Goal: Task Accomplishment & Management: Complete application form

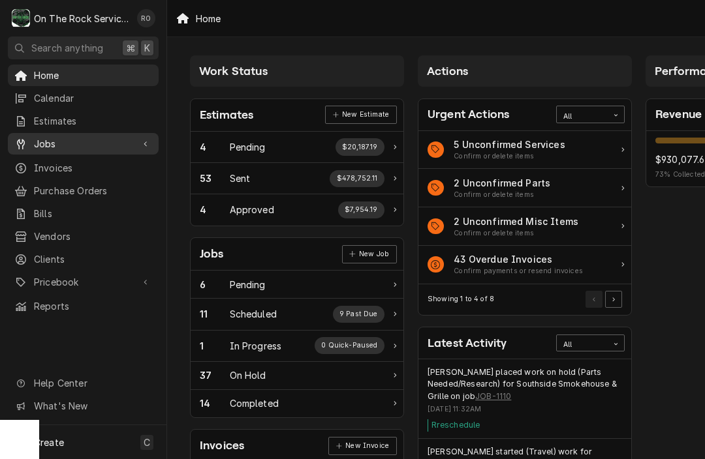
click at [51, 144] on span "Jobs" at bounding box center [83, 144] width 99 height 14
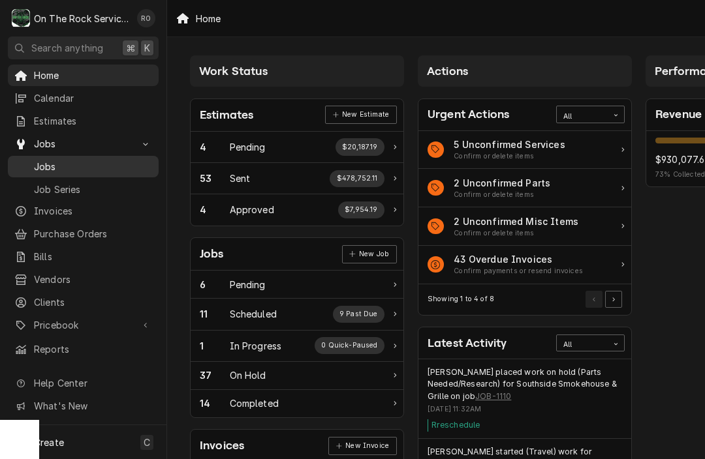
click at [57, 169] on div "Jobs" at bounding box center [83, 167] width 146 height 16
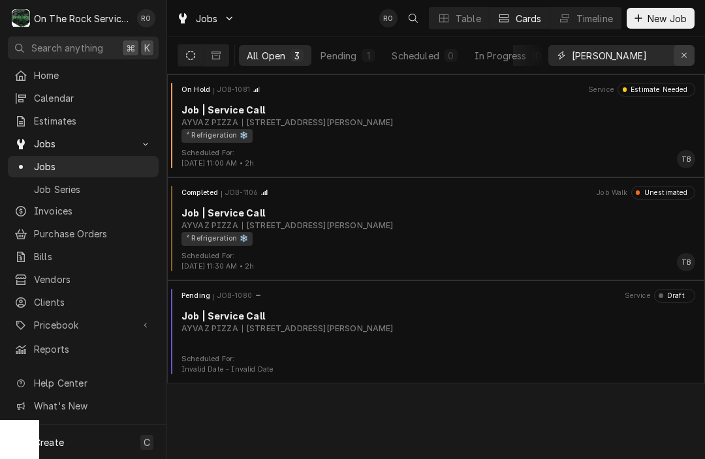
click at [684, 61] on div "Erase input" at bounding box center [683, 55] width 13 height 13
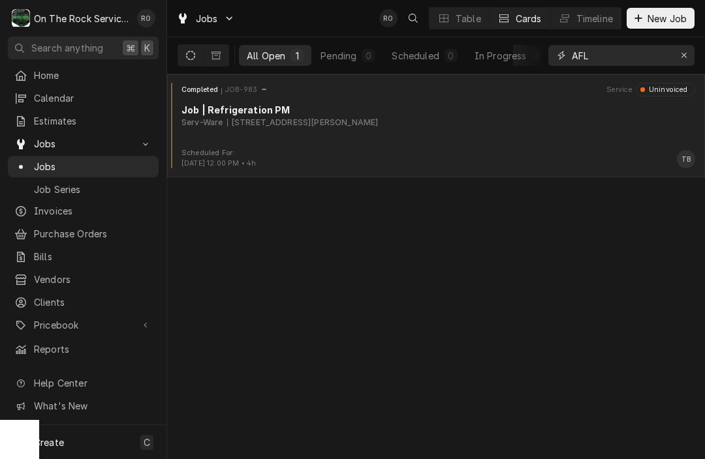
type input "AFL"
click at [444, 137] on div "Completed JOB-983 Service Uninvoiced Job | Refrigeration PM Serv-Ware 170 Ridge…" at bounding box center [435, 115] width 527 height 65
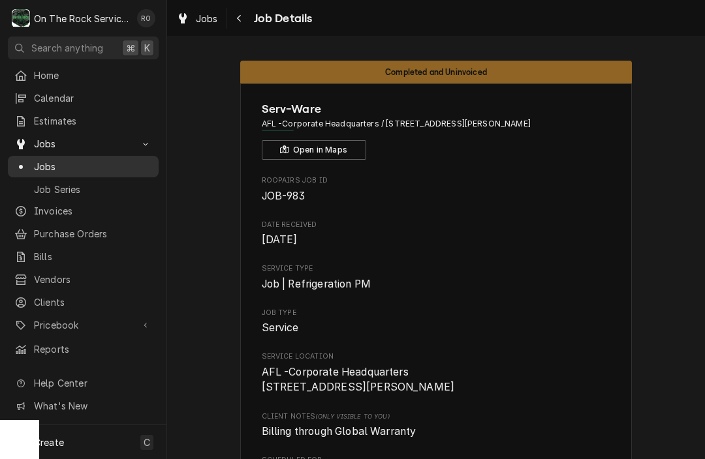
click at [90, 160] on span "Jobs" at bounding box center [93, 167] width 118 height 14
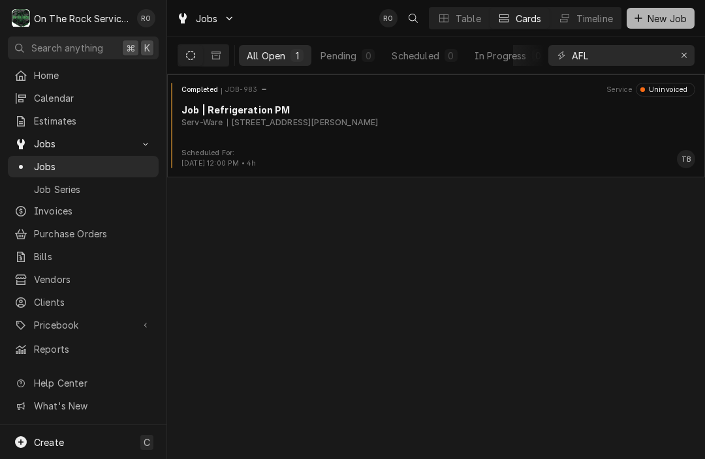
click at [661, 18] on span "New Job" at bounding box center [667, 19] width 44 height 14
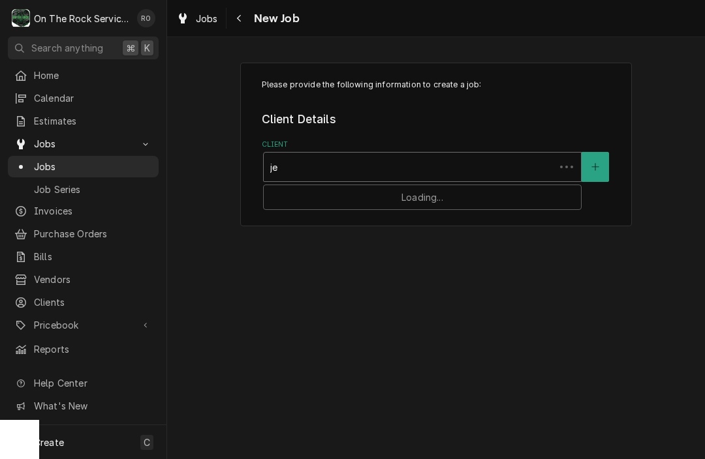
type input "j"
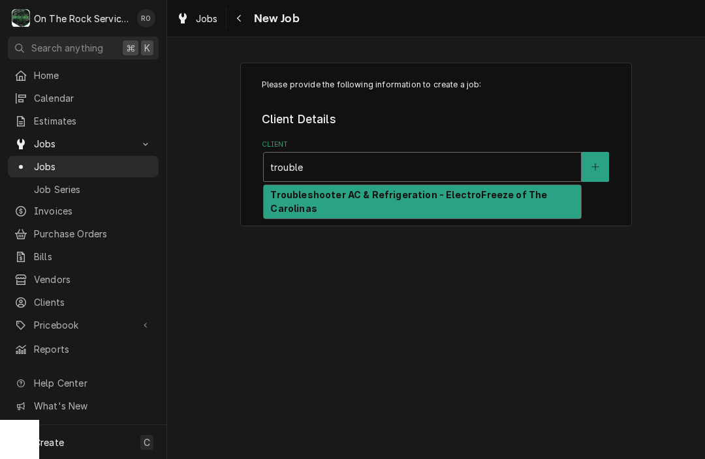
click at [536, 191] on div "Troubleshooter AC & Refrigeration - ElectroFreeze of The Carolinas" at bounding box center [422, 202] width 317 height 34
type input "trouble"
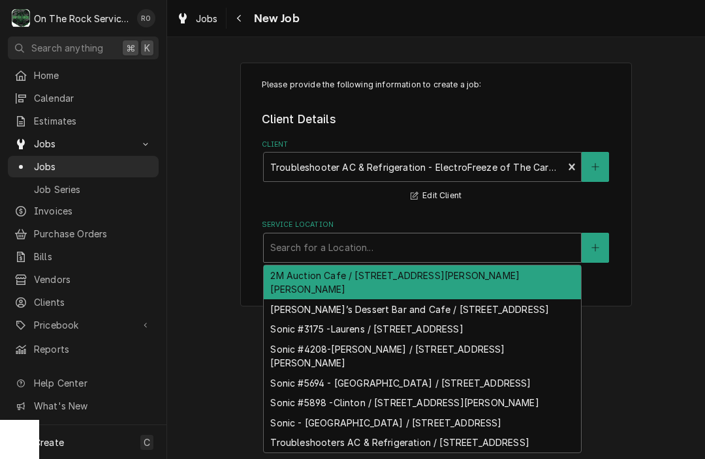
click at [456, 244] on div "Service Location" at bounding box center [422, 247] width 304 height 23
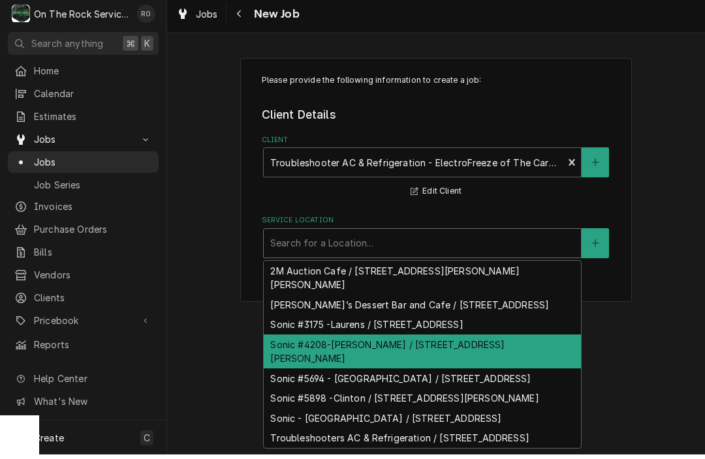
scroll to position [22, 0]
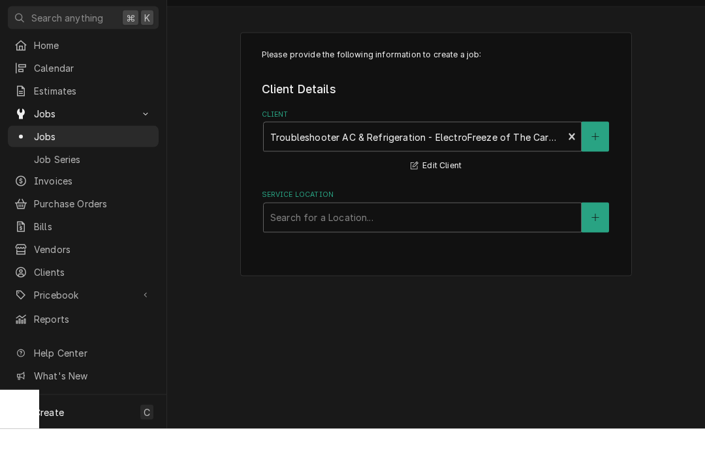
click at [587, 241] on div "Please provide the following information to create a job: Client Details Client…" at bounding box center [436, 185] width 392 height 245
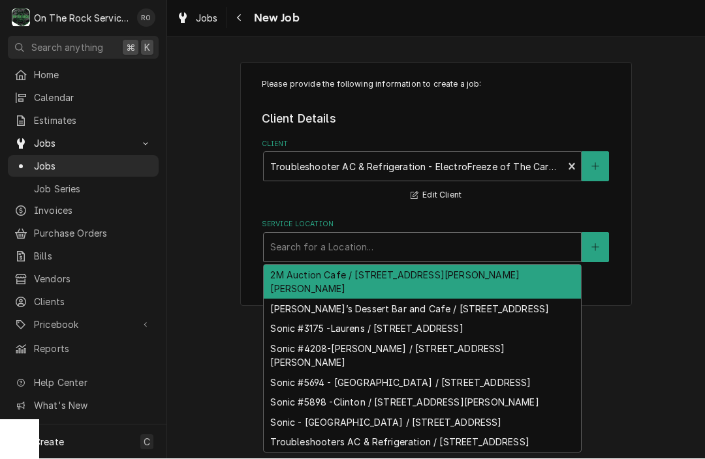
click at [506, 237] on div "Service Location" at bounding box center [422, 247] width 304 height 23
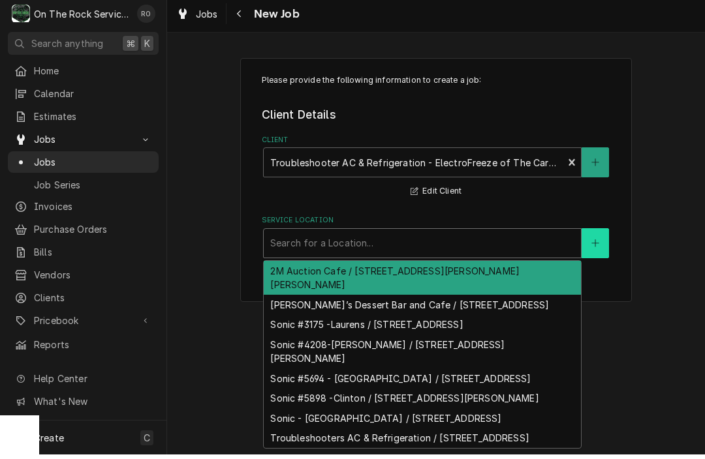
click at [591, 250] on button "Service Location" at bounding box center [594, 248] width 27 height 30
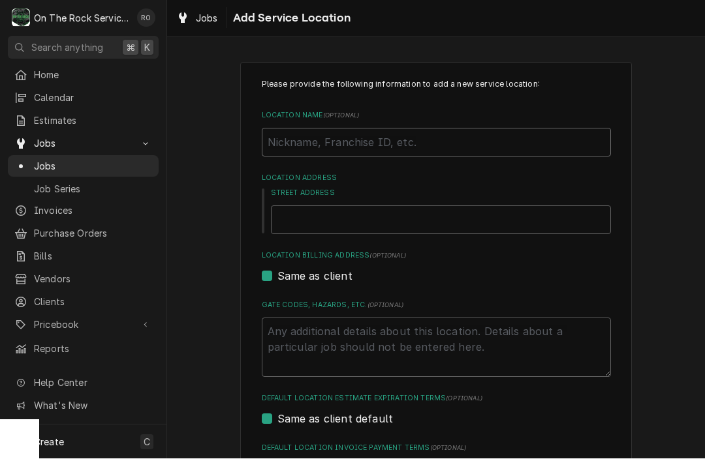
click at [527, 144] on input "Location Name ( optional )" at bounding box center [436, 143] width 349 height 29
type textarea "x"
type input "J"
type textarea "x"
type input "Je"
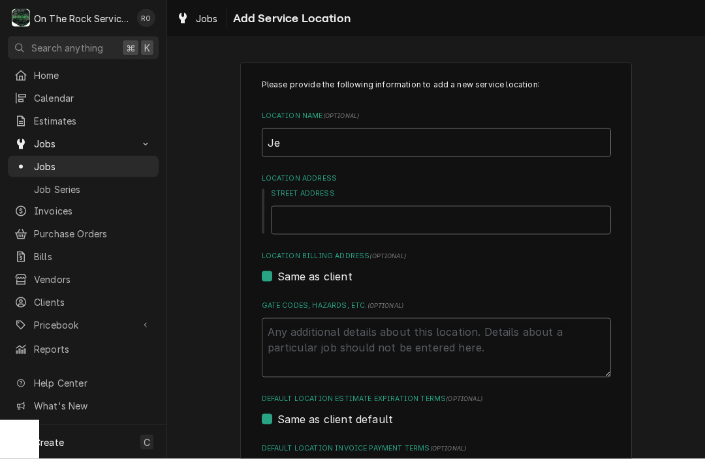
type textarea "x"
type input "Jer"
type textarea "x"
type input "Jere"
type textarea "x"
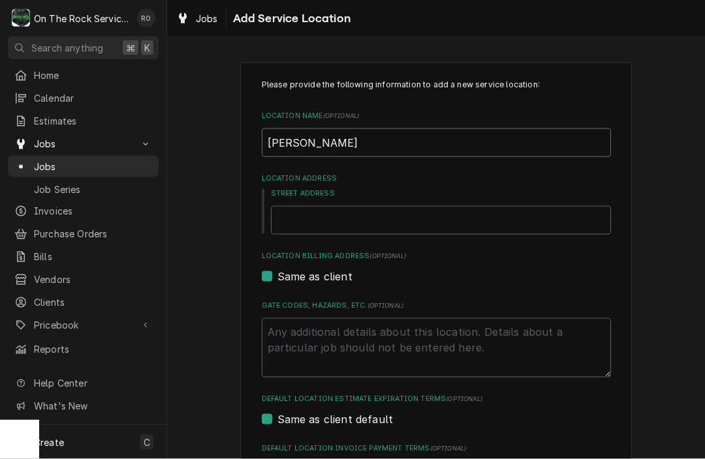
type input "Jerem"
type textarea "x"
type input "Jeremi"
type textarea "x"
type input "Jeremia"
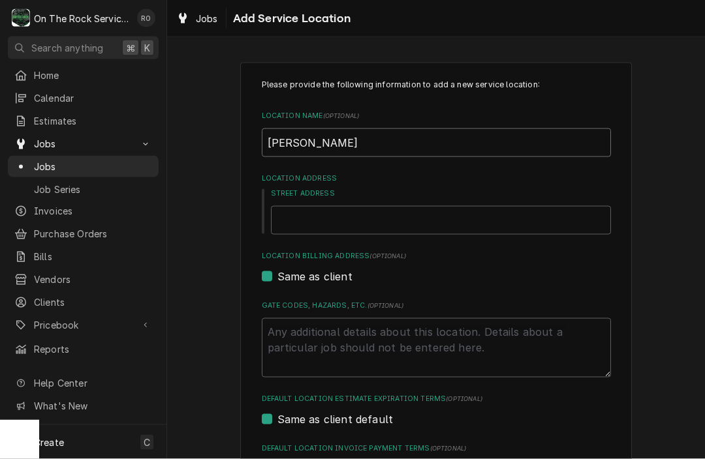
type textarea "x"
type input "Jeremiah"
type textarea "x"
type input "Jeremiah’"
type textarea "x"
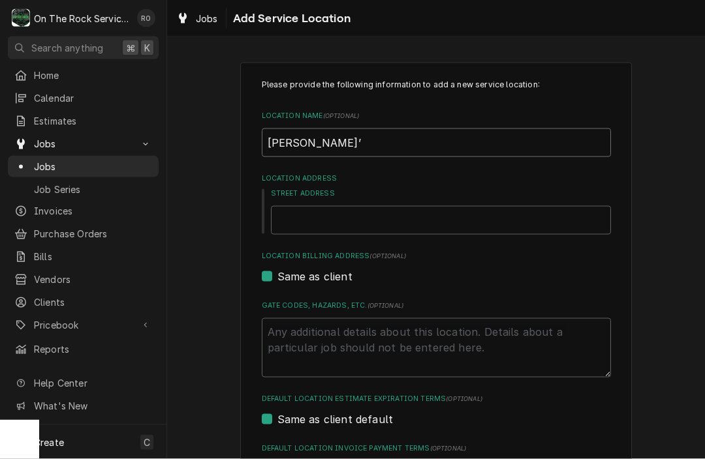
type input "Jeremiah’s"
type textarea "x"
type input "Jeremiah’s"
type textarea "x"
type input "Jeremiah’s I"
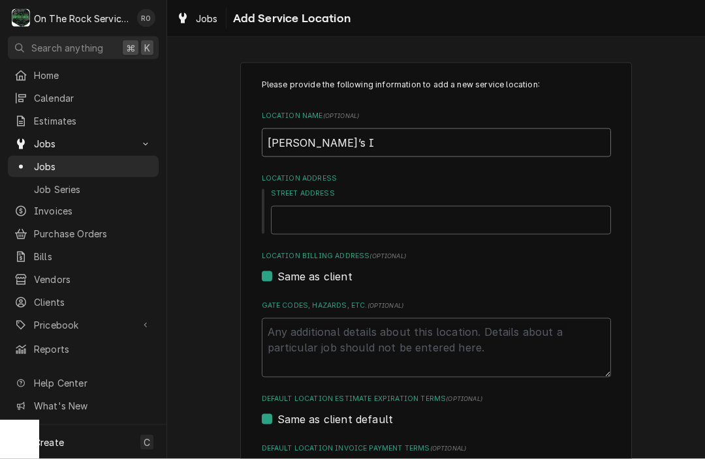
type textarea "x"
type input "Jeremiah’s It"
type textarea "x"
type input "Jeremiah’s Ita"
type textarea "x"
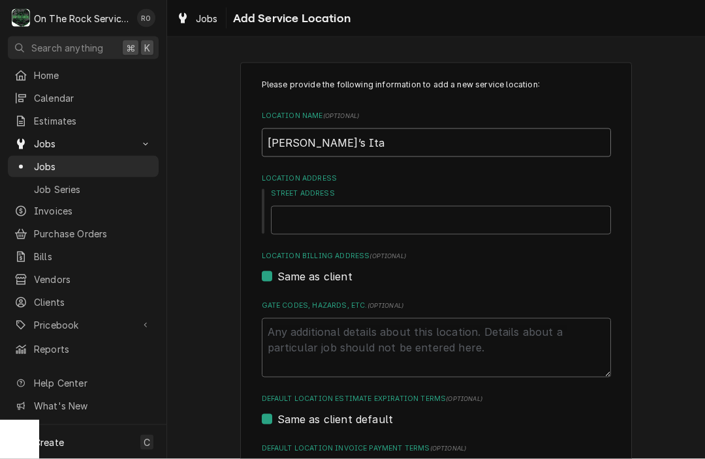
type input "Jeremiah’s Ital"
type textarea "x"
type input "Jeremiah’s Itali"
type textarea "x"
type input "Jeremiah’s Italia"
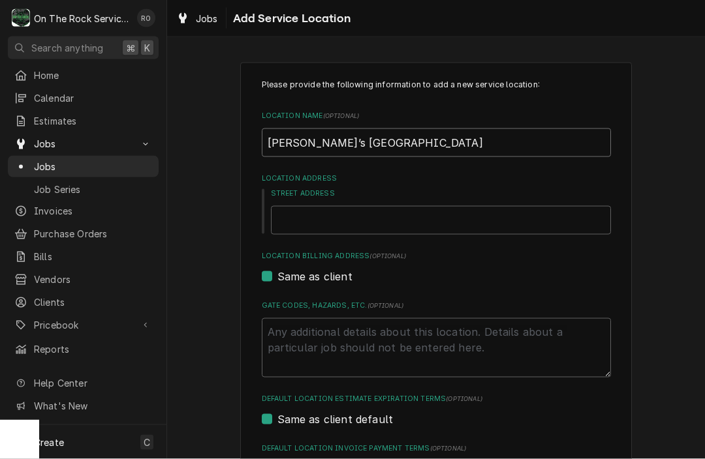
type textarea "x"
type input "Jeremiah’s Italian"
type textarea "x"
type input "Jeremiah’s Italian"
type textarea "x"
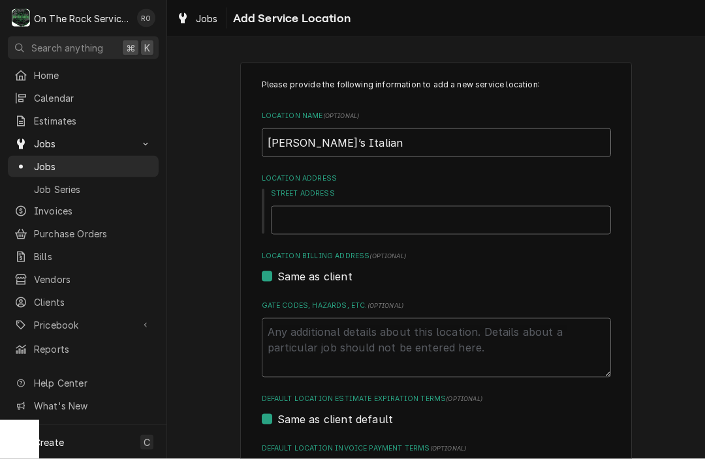
type input "Jeremiah’s Italian I"
type textarea "x"
type input "Jeremiah’s Italian Ic"
type textarea "x"
type input "Jeremiah’s Italian Ice"
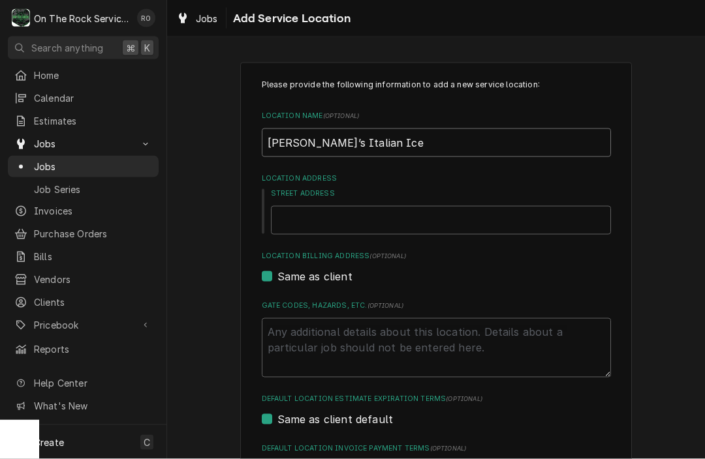
type textarea "x"
type input "Jeremiah’s Italian Ice"
click at [503, 217] on input "Street Address" at bounding box center [441, 220] width 340 height 29
type textarea "x"
type input "2"
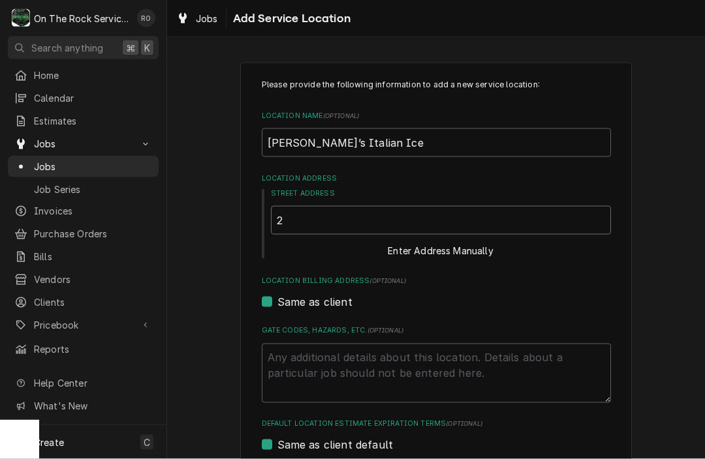
type textarea "x"
type input "2"
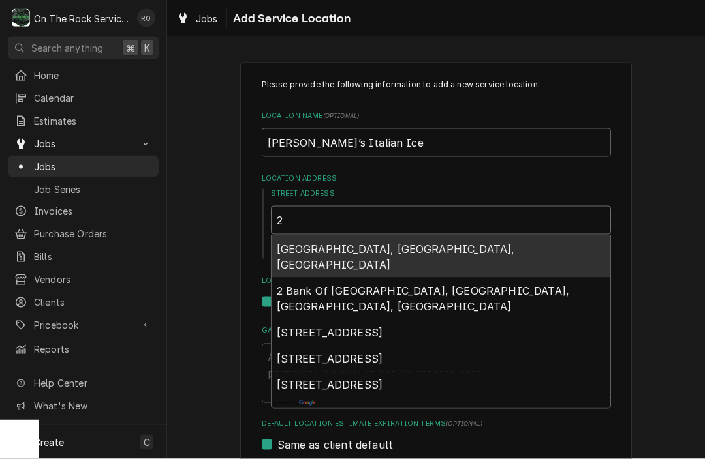
type textarea "x"
type input "2 K"
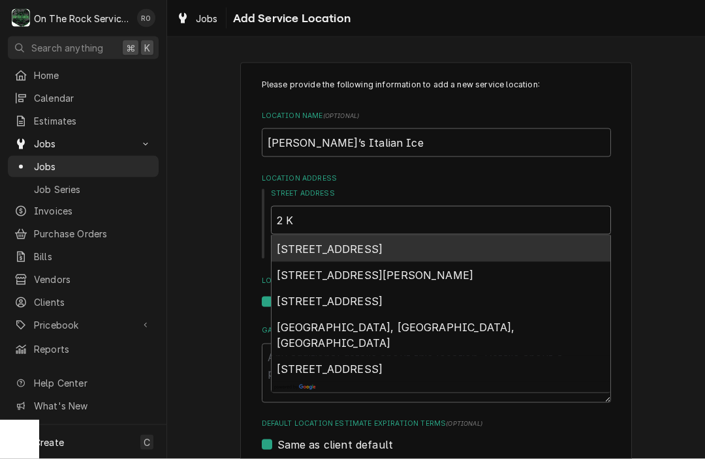
type textarea "x"
type input "2 Ke"
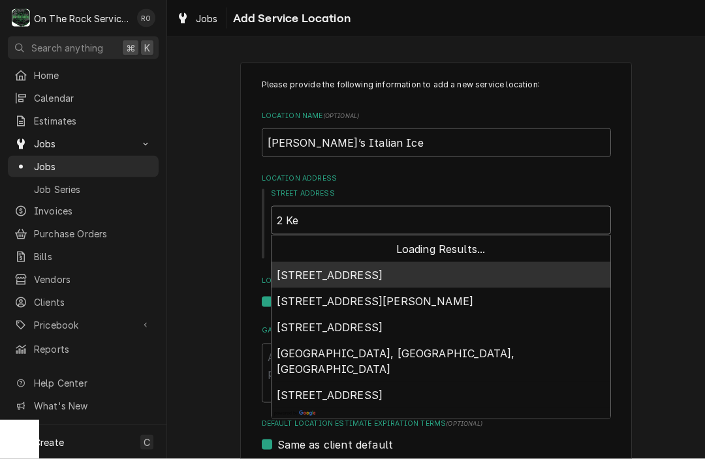
type textarea "x"
type input "2 Ket"
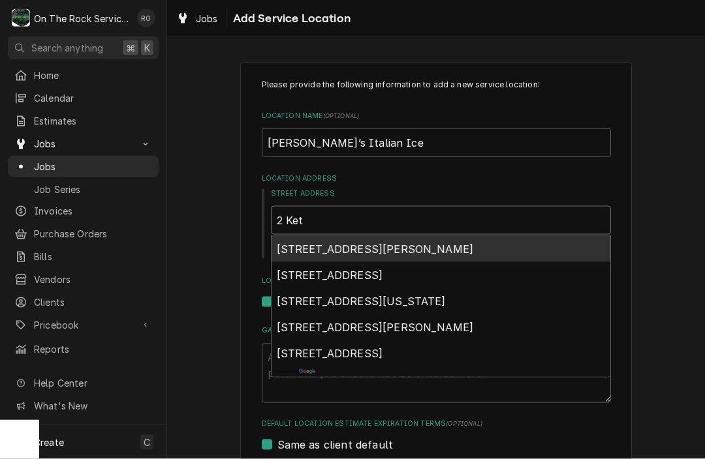
type textarea "x"
type input "2 Ketr"
type textarea "x"
type input "2 Ketro"
type textarea "x"
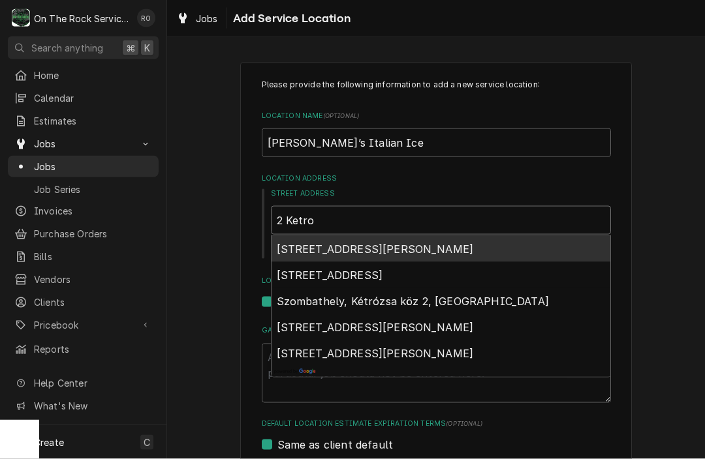
type input "2 Ketron"
click at [490, 245] on div "2 Ketron Court, Greenville, SC, USA" at bounding box center [440, 249] width 339 height 26
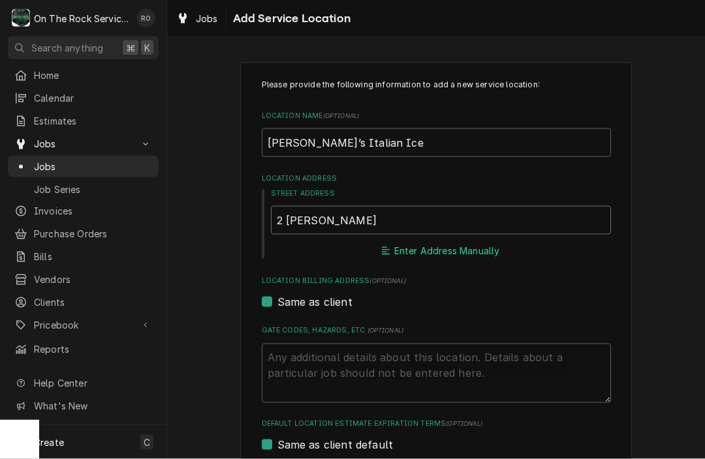
type textarea "x"
type input "2 Ketron Ct"
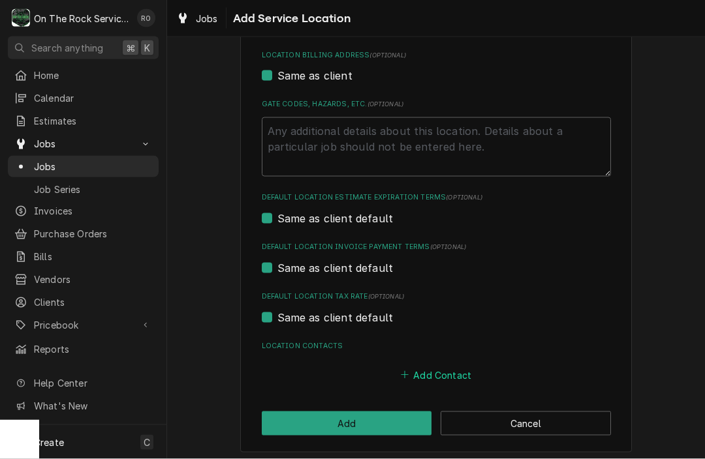
scroll to position [388, 0]
click at [436, 372] on button "Add Contact" at bounding box center [435, 376] width 75 height 18
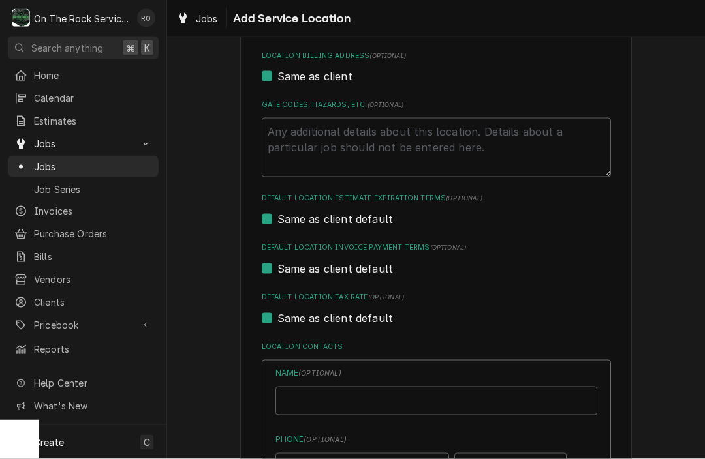
type textarea "x"
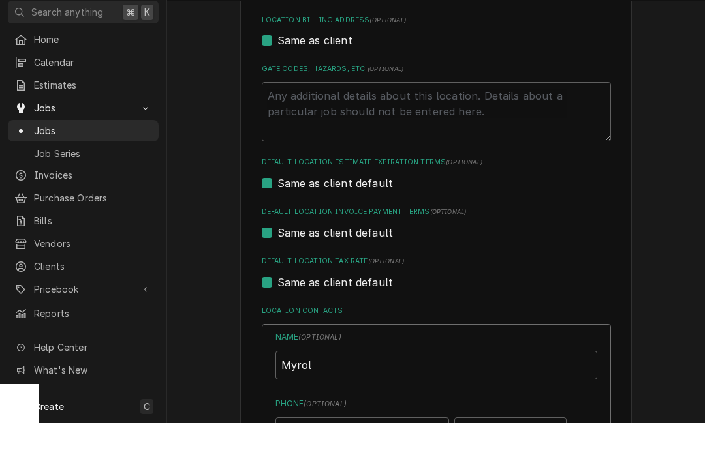
drag, startPoint x: 431, startPoint y: 383, endPoint x: 433, endPoint y: 365, distance: 17.7
click at [0, 0] on html "O On The Rock Services RO Search anything ⌘ K Home Calendar Estimates Jobs Jobs…" at bounding box center [352, 229] width 705 height 459
click at [433, 387] on input "Myrol" at bounding box center [436, 401] width 322 height 29
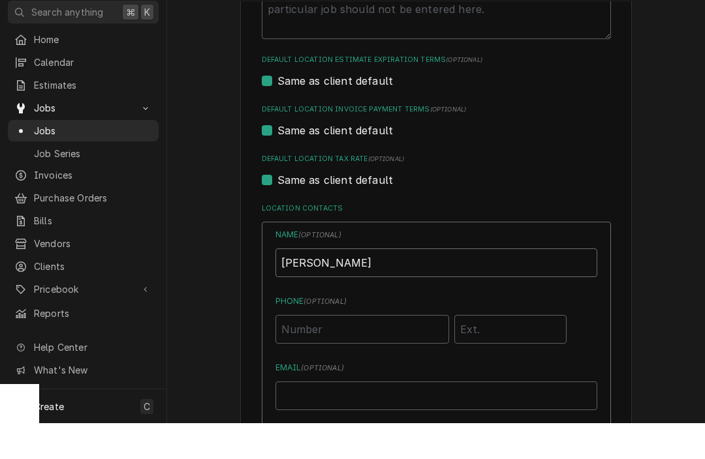
scroll to position [517, 0]
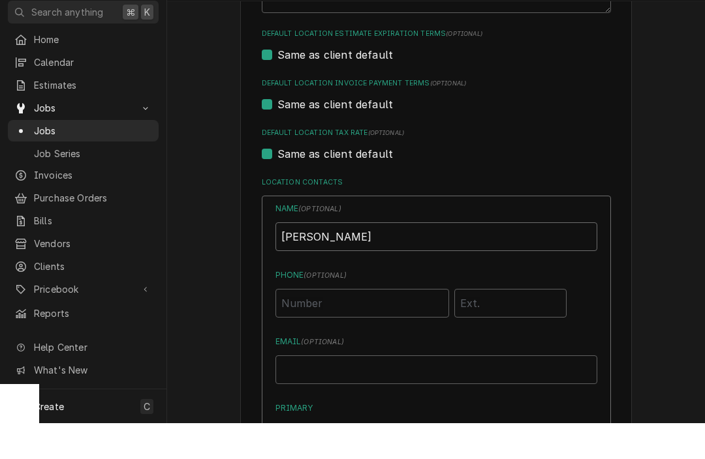
type input "Myrol Frazier"
click at [402, 325] on input "Phone ( optional )" at bounding box center [362, 339] width 174 height 29
type input "(704) 578-2163"
click at [411, 392] on input "Email ( optional )" at bounding box center [436, 406] width 322 height 29
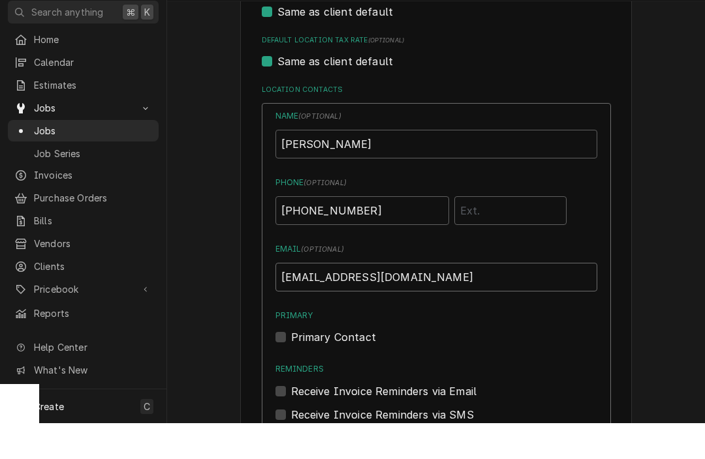
scroll to position [661, 0]
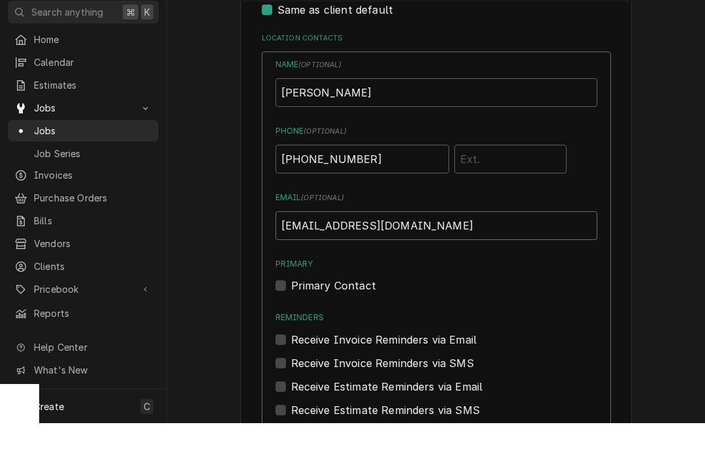
type input "mfrazier@jeremiahsice.com"
click at [300, 314] on div "Primary Contact" at bounding box center [436, 322] width 322 height 16
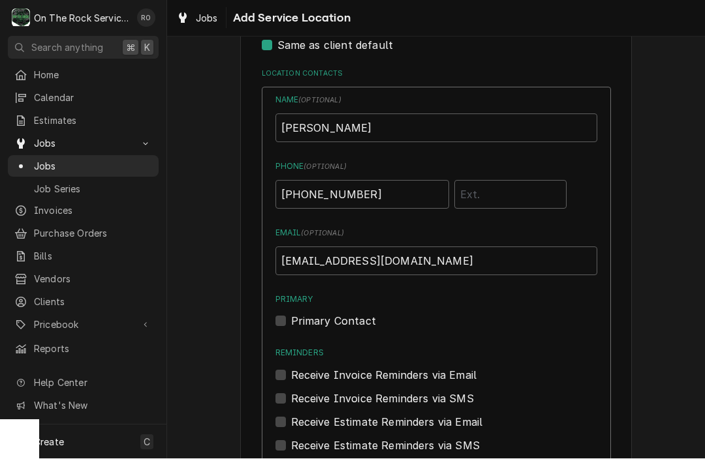
click at [300, 317] on div "Primary Contact" at bounding box center [436, 322] width 322 height 16
click at [294, 317] on label "Primary Contact" at bounding box center [333, 322] width 85 height 16
click at [294, 317] on input "Primary" at bounding box center [452, 328] width 322 height 29
checkbox input "true"
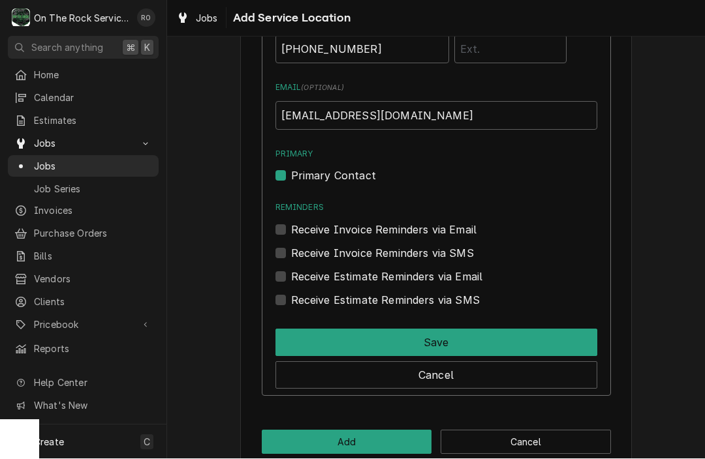
scroll to position [809, 0]
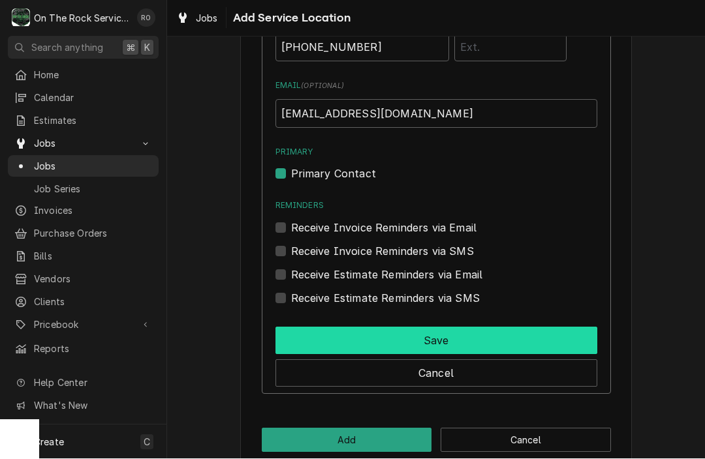
click at [476, 339] on button "Save" at bounding box center [436, 341] width 322 height 27
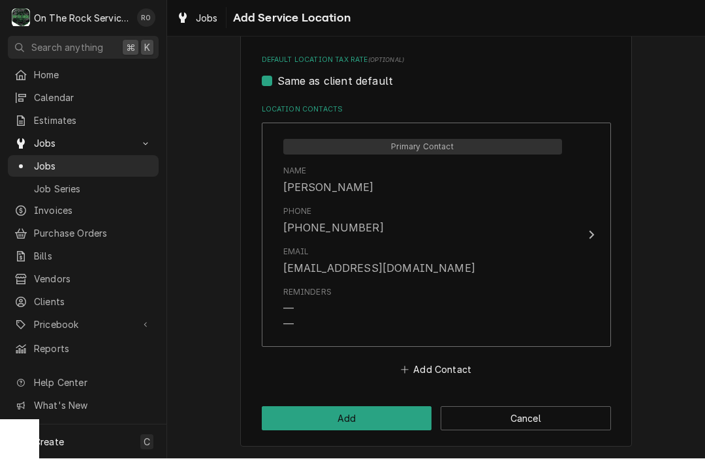
scroll to position [620, 0]
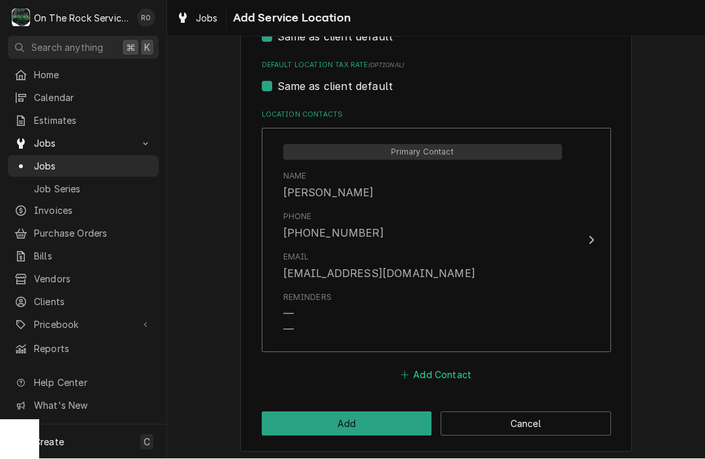
click at [448, 375] on button "Add Contact" at bounding box center [435, 376] width 75 height 18
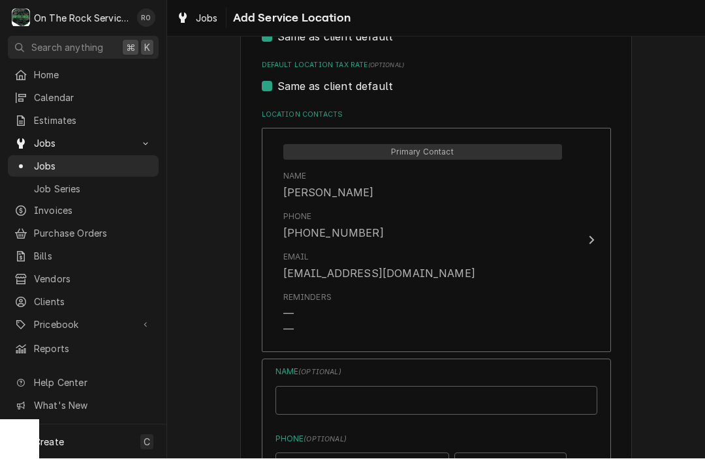
type textarea "x"
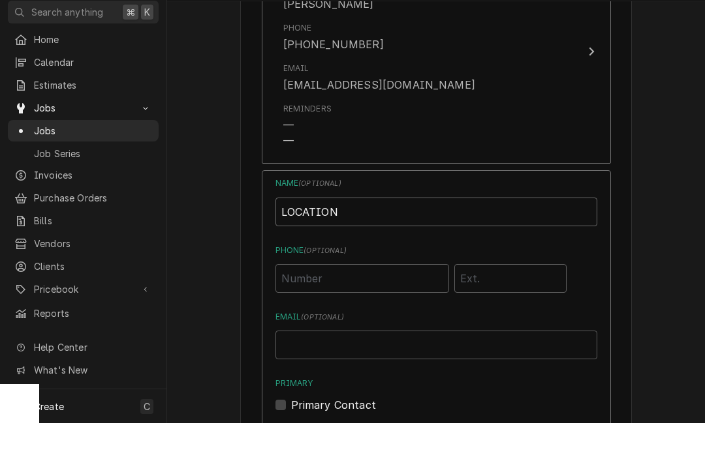
scroll to position [789, 0]
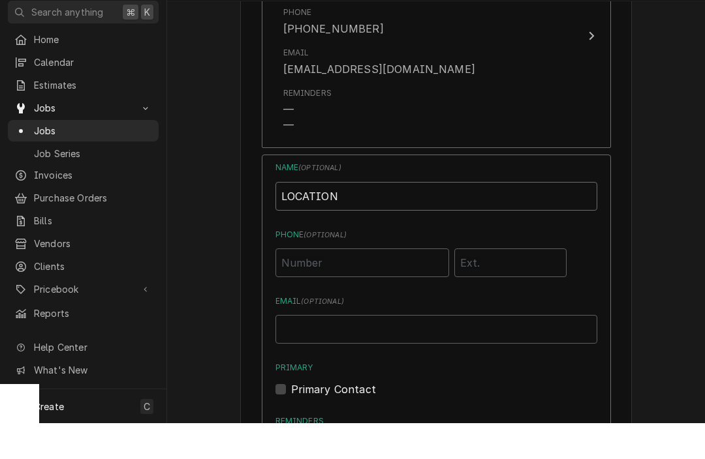
type input "LOCATION"
click at [354, 285] on input "Phone ( optional )" at bounding box center [362, 299] width 174 height 29
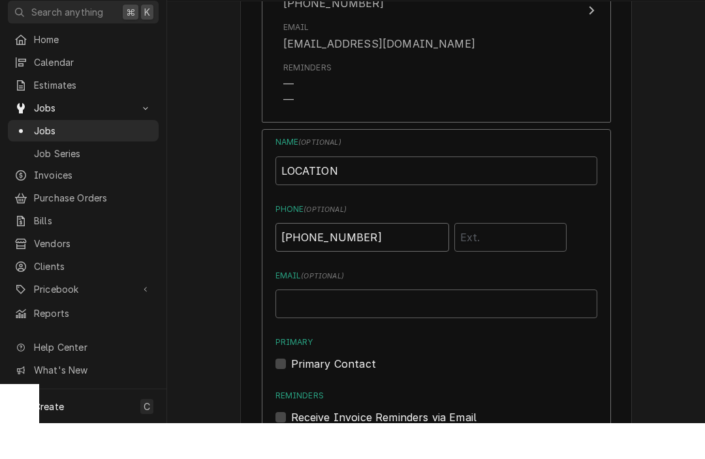
type input "(864) 252-4690"
click at [457, 326] on input "Email ( optional )" at bounding box center [436, 340] width 322 height 29
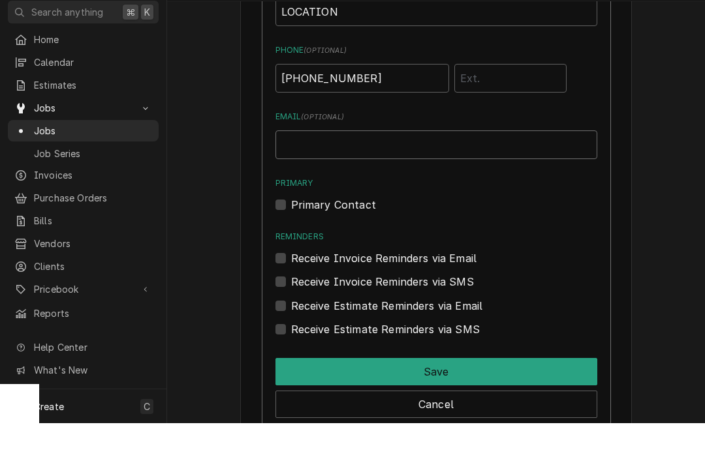
scroll to position [1021, 0]
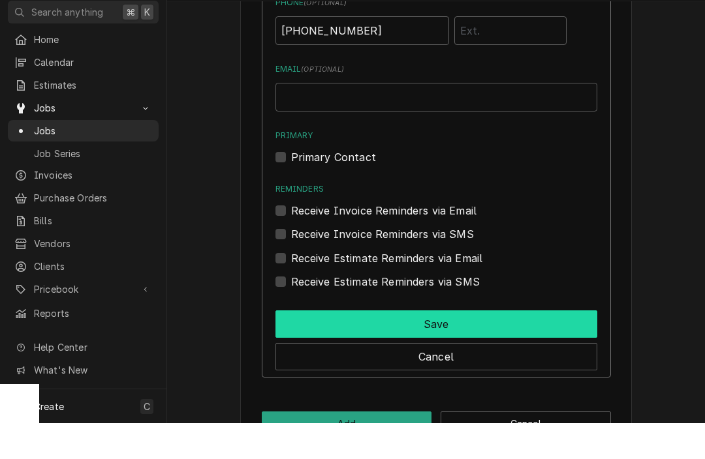
click at [465, 347] on button "Save" at bounding box center [436, 360] width 322 height 27
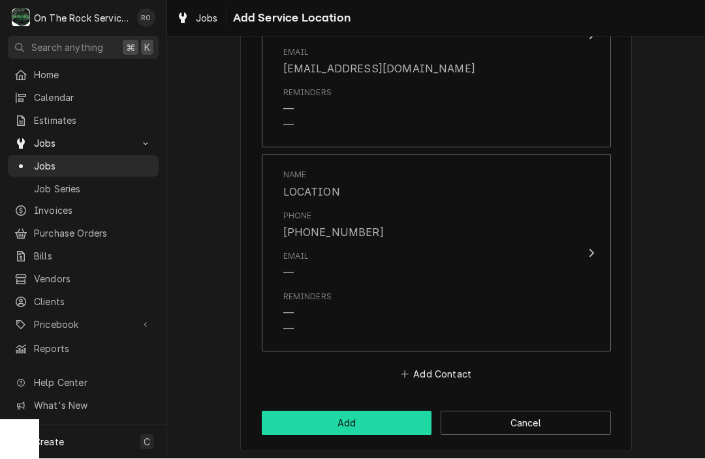
click at [371, 413] on button "Add" at bounding box center [347, 424] width 170 height 24
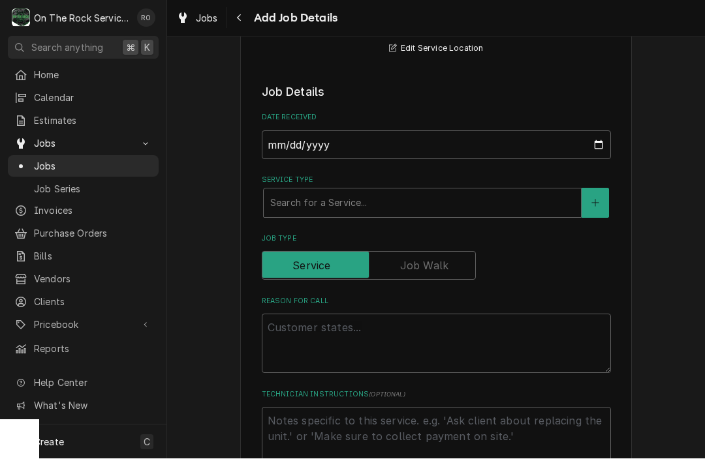
scroll to position [230, 0]
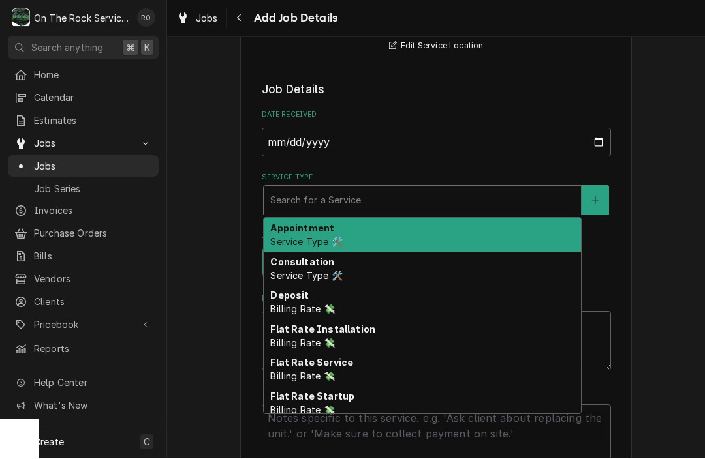
click at [472, 204] on div "Service Type" at bounding box center [422, 200] width 304 height 23
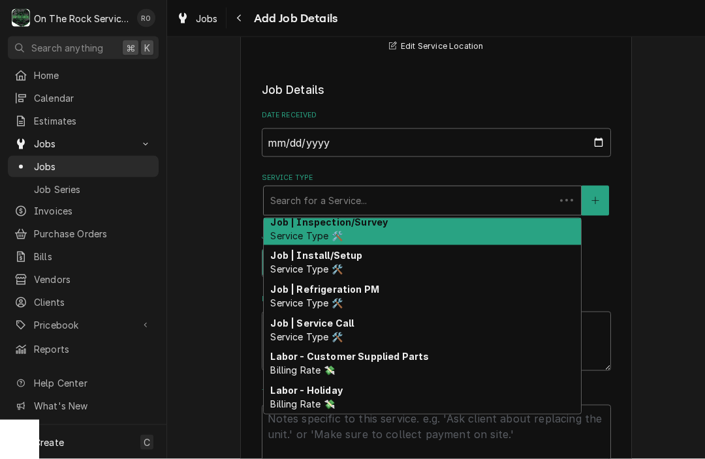
scroll to position [480, 0]
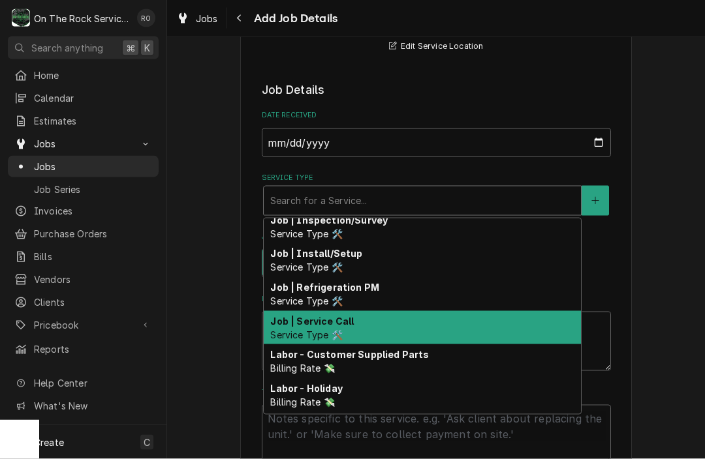
click at [361, 330] on div "Job | Service Call Service Type 🛠️" at bounding box center [422, 328] width 317 height 34
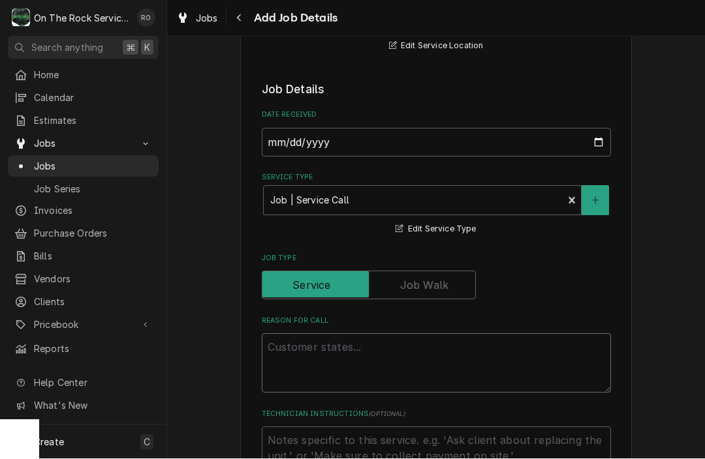
click at [367, 350] on textarea "Reason For Call" at bounding box center [436, 363] width 349 height 59
type textarea "x"
type textarea "T"
type textarea "x"
type textarea "The"
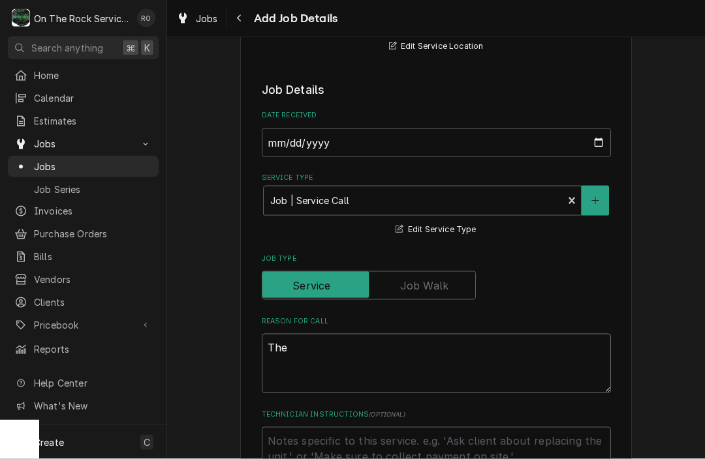
type textarea "x"
type textarea "The"
type textarea "x"
type textarea "The U"
type textarea "x"
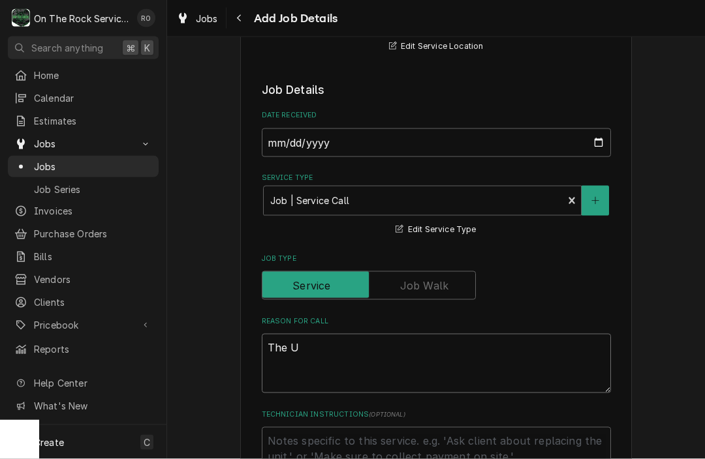
type textarea "The Un"
type textarea "x"
type textarea "The Uni"
type textarea "x"
type textarea "The Unit"
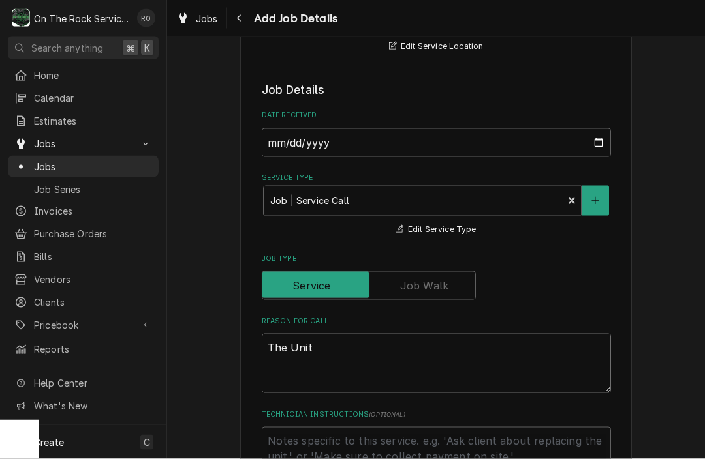
type textarea "x"
type textarea "The Unit"
type textarea "x"
type textarea "The Unit i"
type textarea "x"
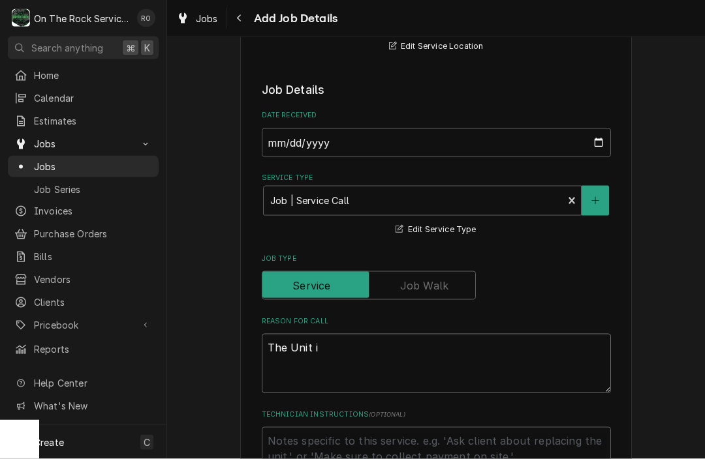
type textarea "The Unit is"
type textarea "x"
type textarea "The Unit is"
type textarea "x"
type textarea "The Unit is c"
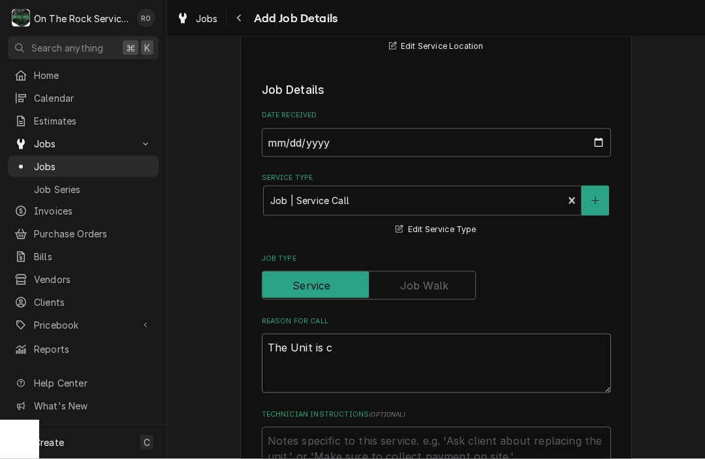
type textarea "x"
type textarea "The Unit is co"
type textarea "x"
type textarea "The Unit is com"
type textarea "x"
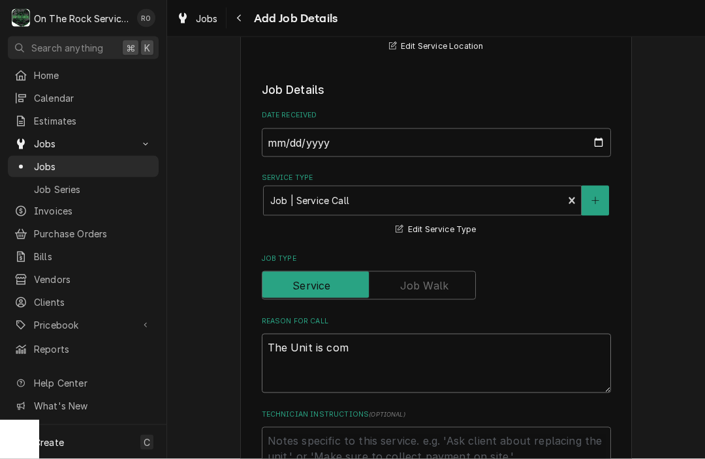
type textarea "The Unit is comi"
type textarea "x"
type textarea "The Unit is comin"
type textarea "x"
type textarea "The Unit is coming"
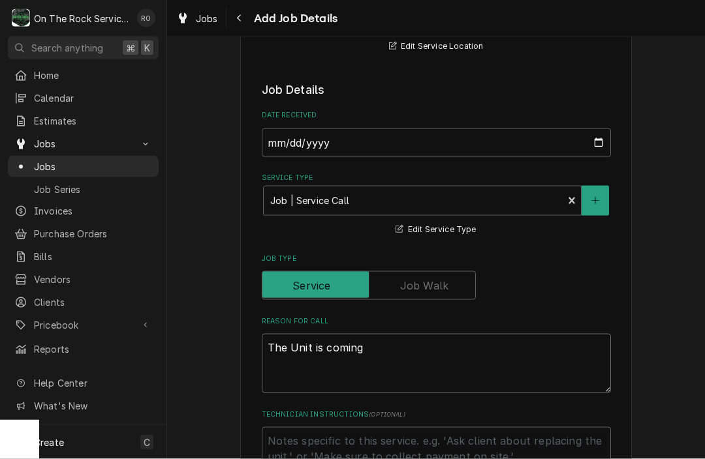
type textarea "x"
type textarea "The Unit is coming"
type textarea "x"
type textarea "The Unit is coming o"
type textarea "x"
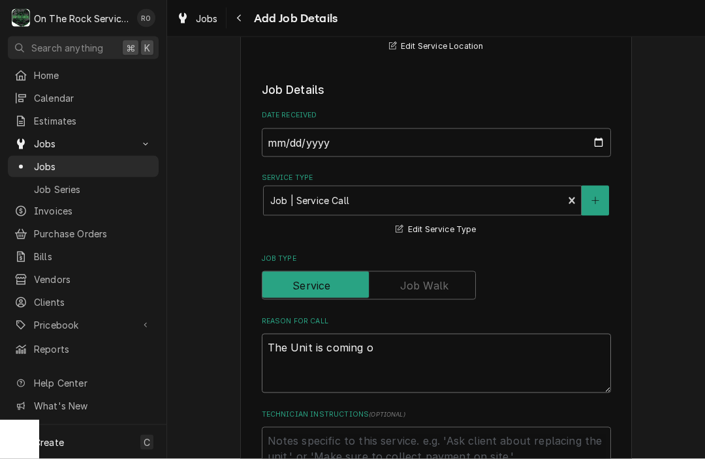
type textarea "The Unit is coming on"
type textarea "x"
type textarea "The Unit is coming on"
type textarea "x"
type textarea "The Unit is coming on b"
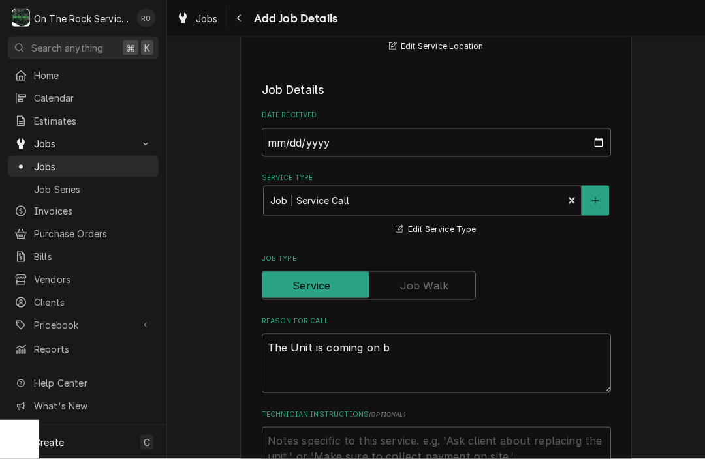
type textarea "x"
type textarea "The Unit is coming on bu"
type textarea "x"
type textarea "The Unit is coming on but"
type textarea "x"
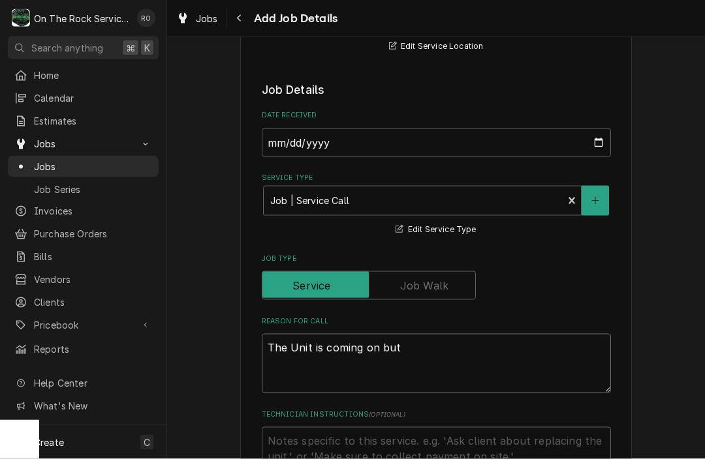
type textarea "The Unit is coming on but"
type textarea "x"
type textarea "The Unit is coming on but n"
type textarea "x"
type textarea "The Unit is coming on but no"
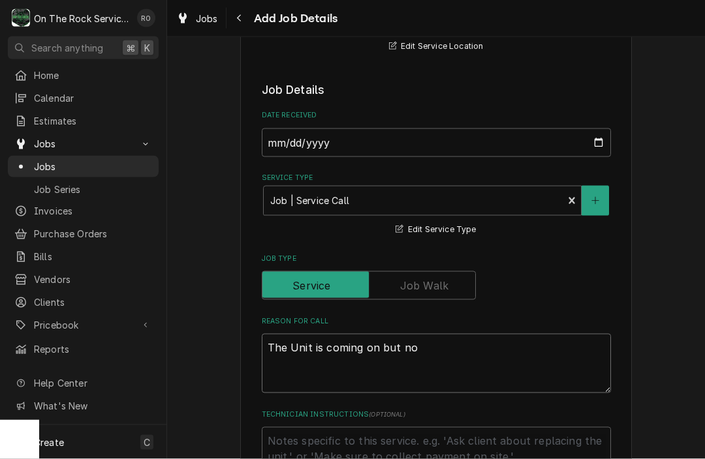
type textarea "x"
type textarea "The Unit is coming on but not"
type textarea "x"
type textarea "The Unit is coming on but not"
type textarea "x"
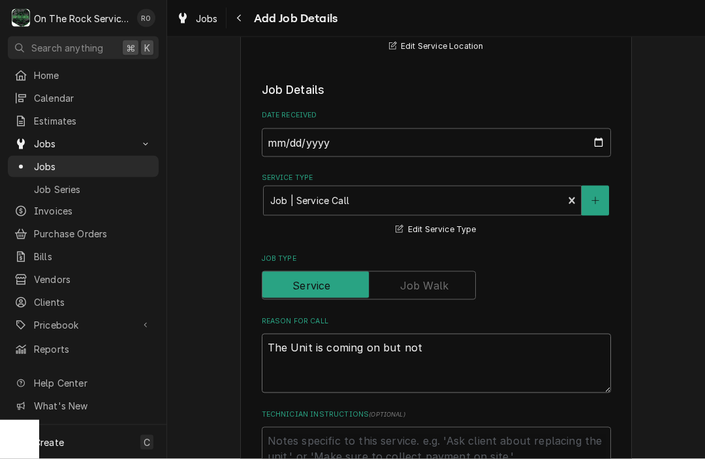
type textarea "The Unit is coming on but not f"
type textarea "x"
type textarea "The Unit is coming on but not fr"
type textarea "x"
type textarea "The Unit is coming on but not fre"
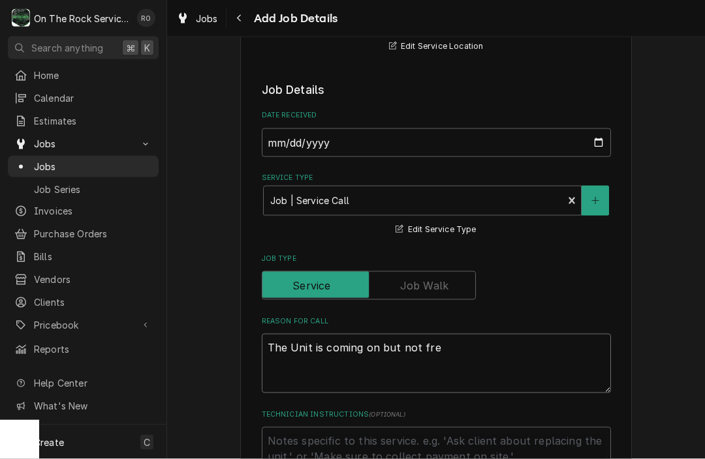
type textarea "x"
type textarea "The Unit is coming on but not free"
type textarea "x"
type textarea "The Unit is coming on but not freez"
type textarea "x"
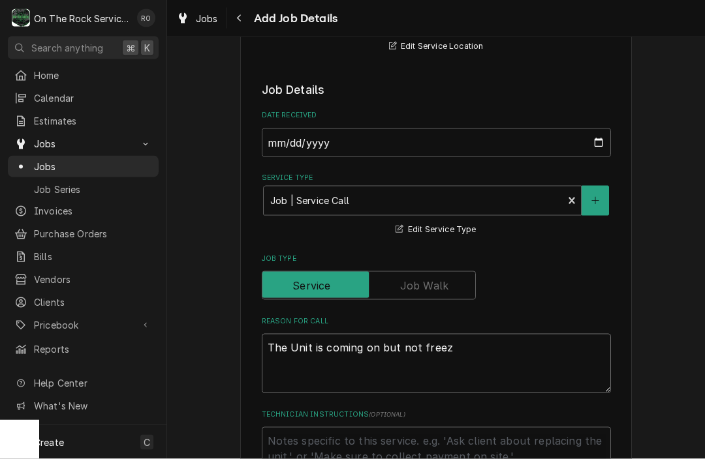
type textarea "The Unit is coming on but not freezi"
type textarea "x"
type textarea "The Unit is coming on but not freezin"
type textarea "x"
type textarea "The Unit is coming on but not freezing"
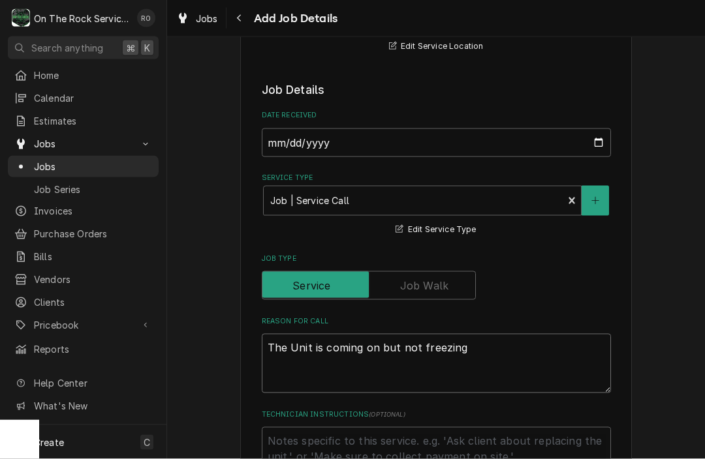
type textarea "x"
type textarea "The Unit is coming on but not freezing."
type textarea "x"
type textarea "The Unit is coming on but not freezing."
type textarea "x"
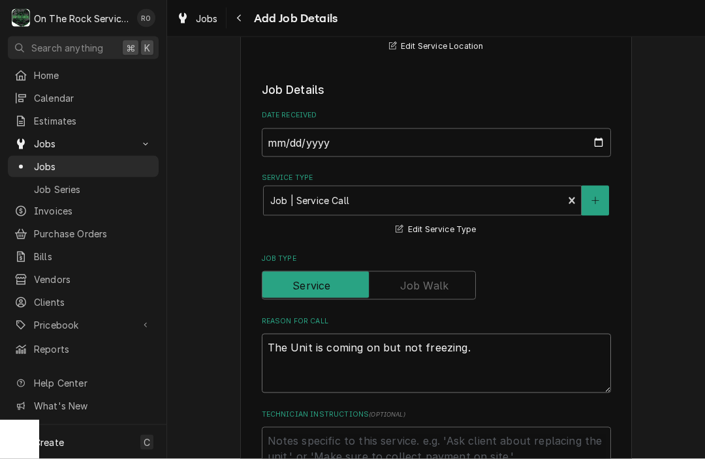
type textarea "The Unit is coming on but not freezing."
type textarea "x"
type textarea "The Unit is coming on but not freezing"
type textarea "x"
type textarea "The Unit is coming on but not freezing"
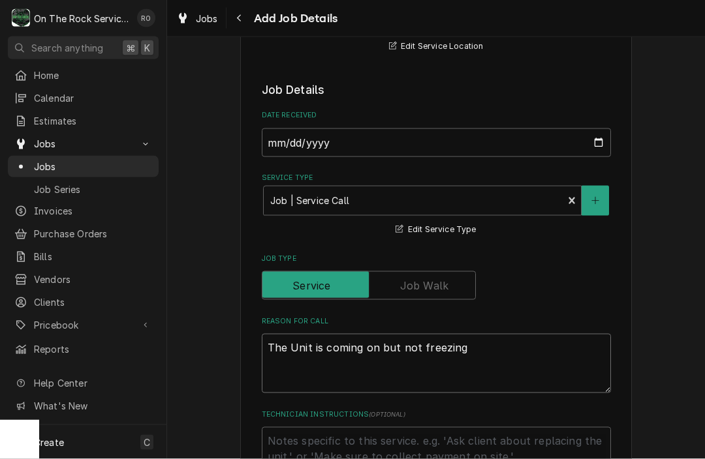
type textarea "x"
type textarea "The Unit is coming on but not freezing -"
type textarea "x"
type textarea "The Unit is coming on but not freezing -"
type textarea "x"
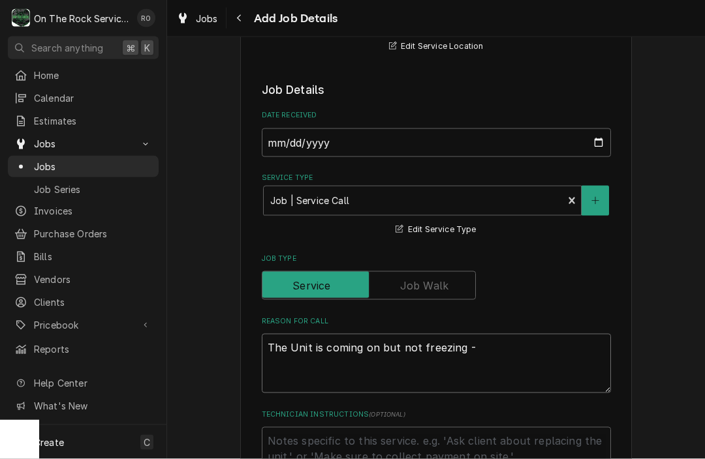
type textarea "The Unit is coming on but not freezing - b"
type textarea "x"
type textarea "The Unit is coming on but not freezing - ba"
type textarea "x"
type textarea "The Unit is coming on but not freezing - bat"
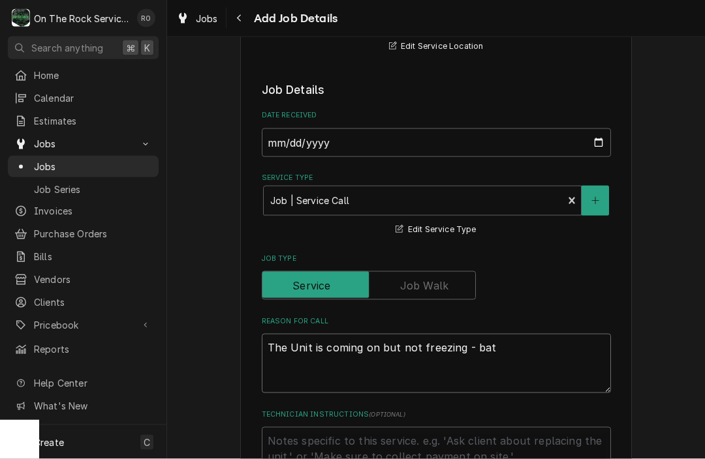
type textarea "x"
type textarea "The Unit is coming on but not freezing - batc"
type textarea "x"
type textarea "The Unit is coming on but not freezing - batch"
type textarea "x"
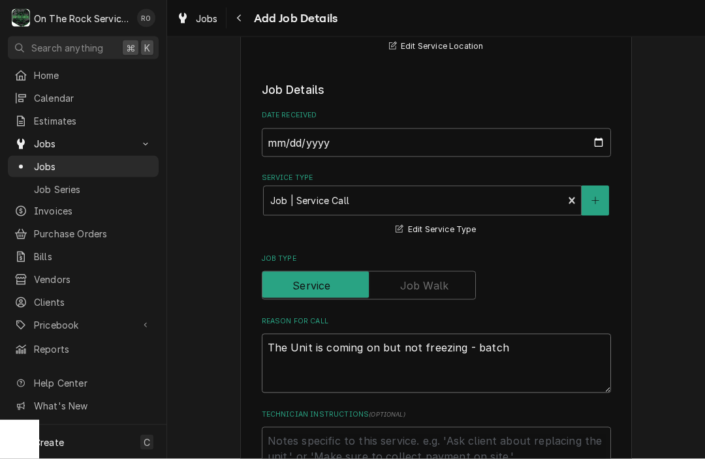
type textarea "The Unit is coming on but not freezing - batch"
type textarea "x"
type textarea "The Unit is coming on but not freezing - batch f"
type textarea "x"
type textarea "The Unit is coming on but not freezing - batch fr"
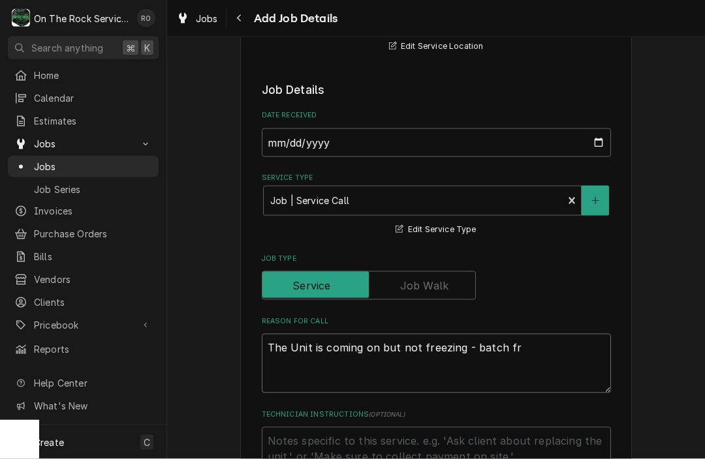
type textarea "x"
type textarea "The Unit is coming on but not freezing - batch fre"
type textarea "x"
type textarea "The Unit is coming on but not freezing - batch free"
type textarea "x"
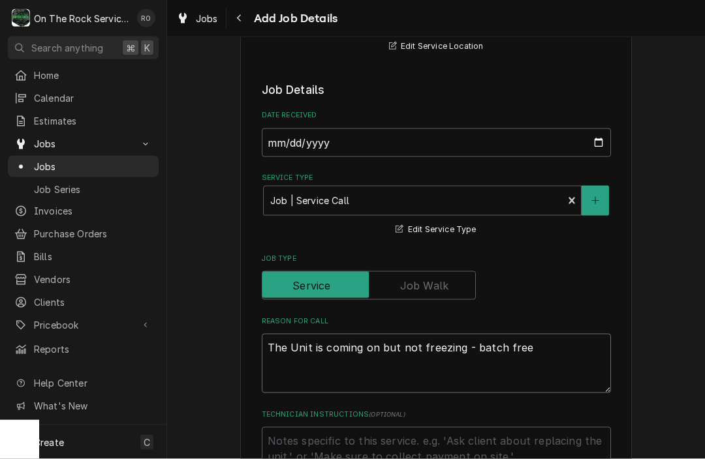
type textarea "The Unit is coming on but not freezing - batch freez"
type textarea "x"
type textarea "The Unit is coming on but not freezing - batch freeze"
type textarea "x"
type textarea "The Unit is coming on but not freezing - batch freezer"
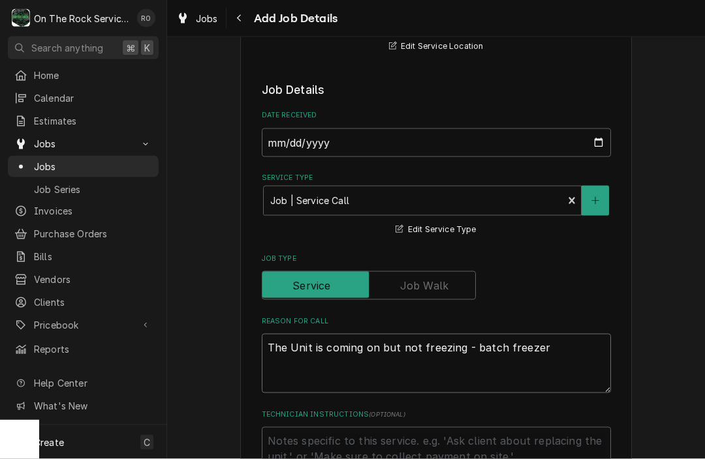
type textarea "x"
type textarea "The Unit is coming on but not freezing - batch freezer."
type textarea "x"
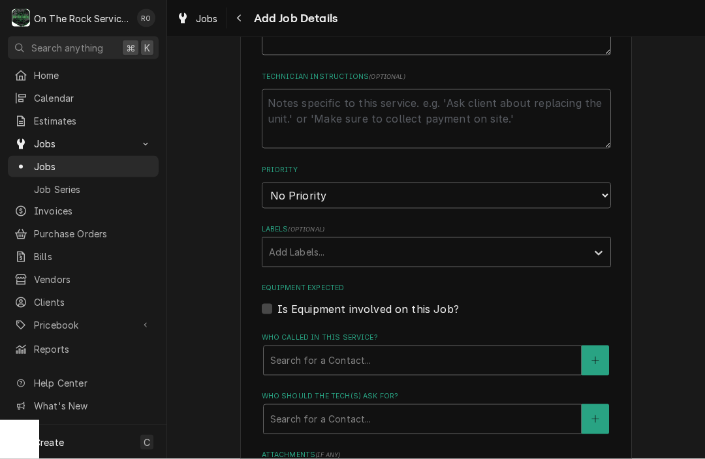
scroll to position [577, 0]
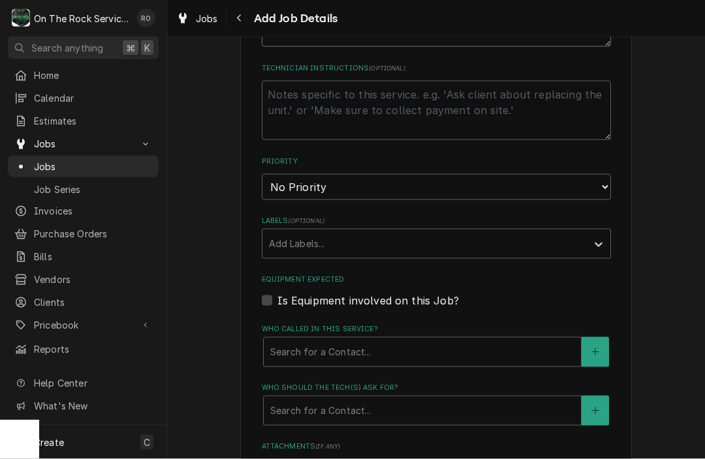
type textarea "The Unit is coming on but not freezing - batch freezer."
select select "2"
click at [436, 245] on div "Labels" at bounding box center [424, 243] width 311 height 23
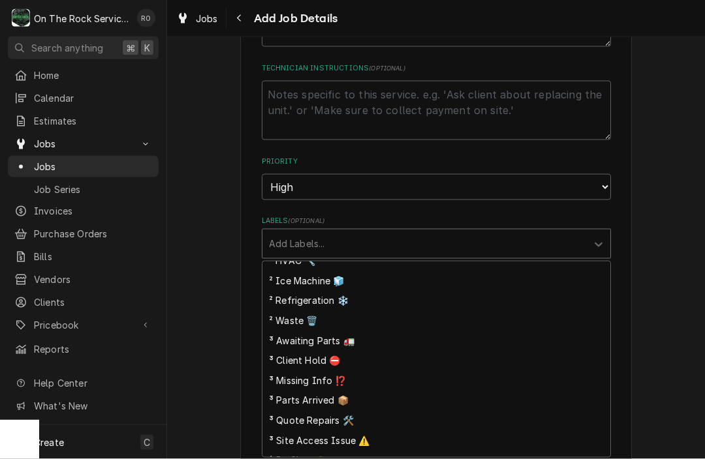
scroll to position [250, 0]
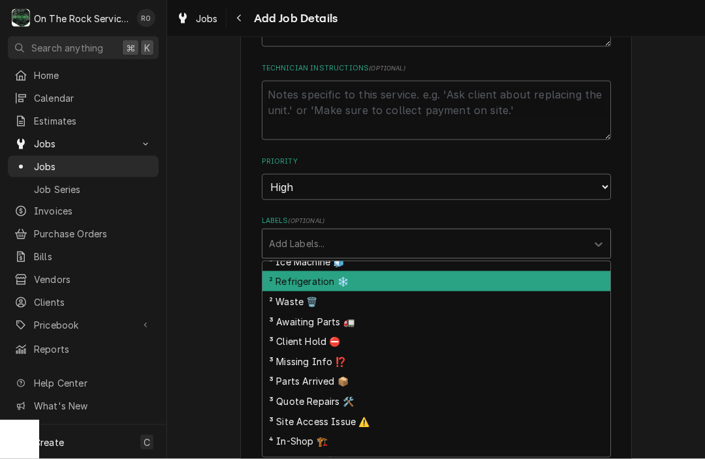
click at [426, 275] on div "² Refrigeration ❄️" at bounding box center [436, 281] width 348 height 20
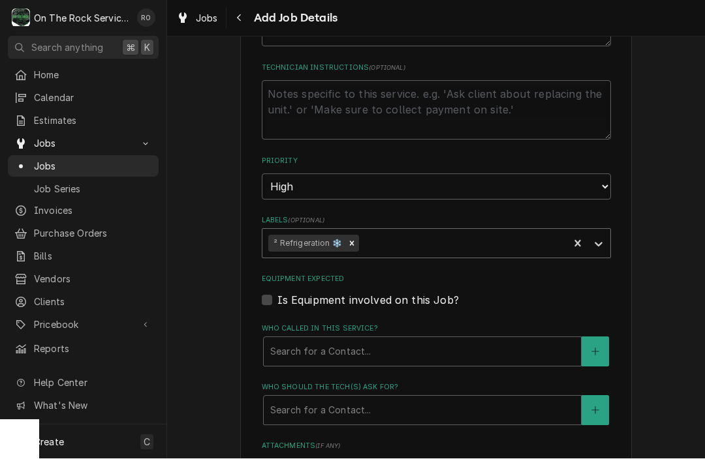
click at [454, 232] on div "Labels" at bounding box center [462, 243] width 201 height 23
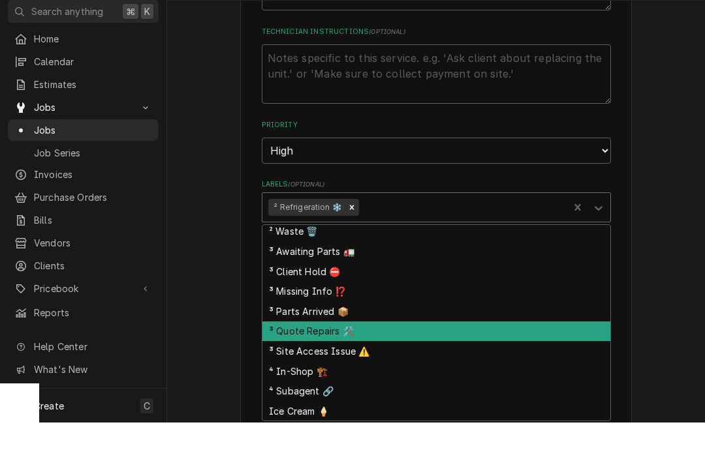
scroll to position [1, 0]
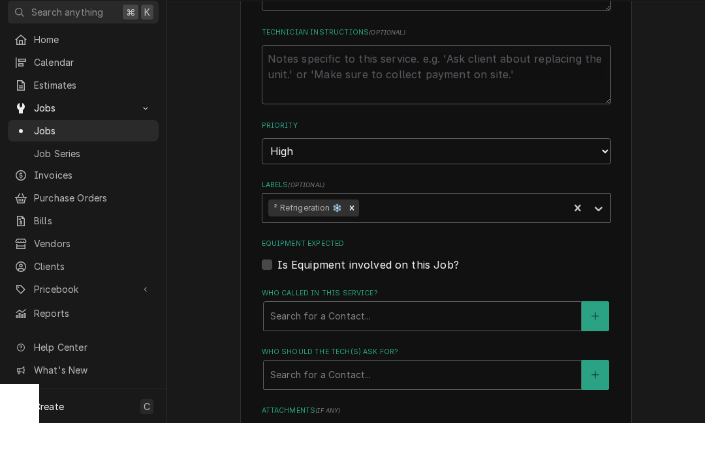
click at [627, 152] on div "Please provide the following information to create a job: Client Details Client…" at bounding box center [436, 128] width 392 height 1285
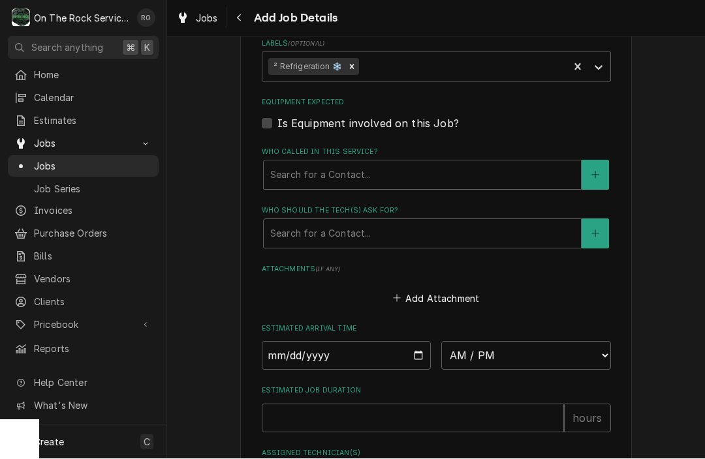
scroll to position [758, 0]
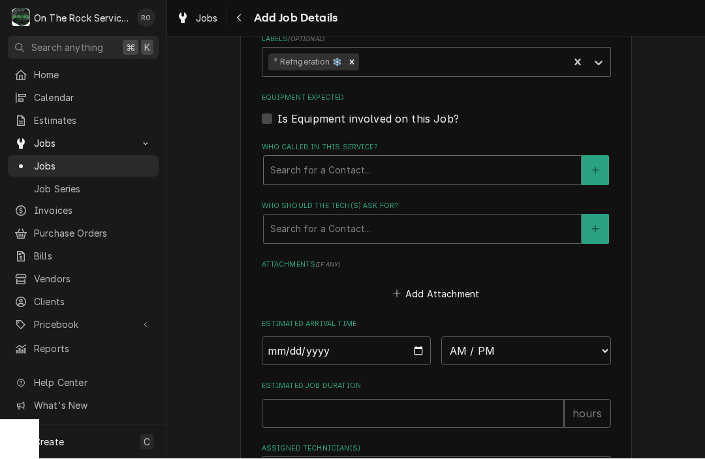
click at [534, 169] on div "Who called in this service?" at bounding box center [422, 170] width 304 height 23
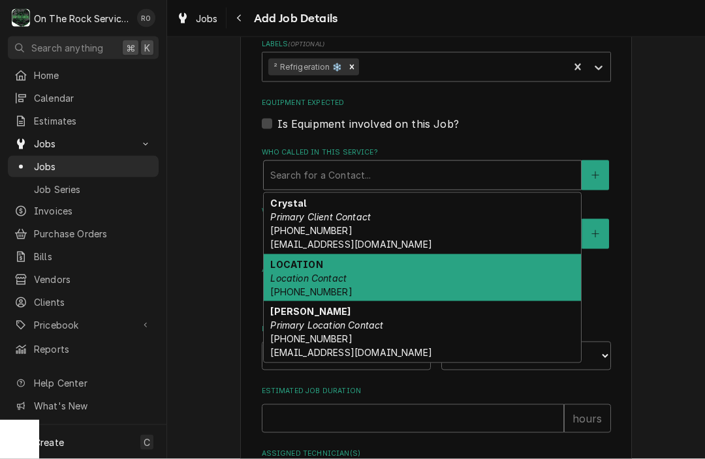
scroll to position [751, 0]
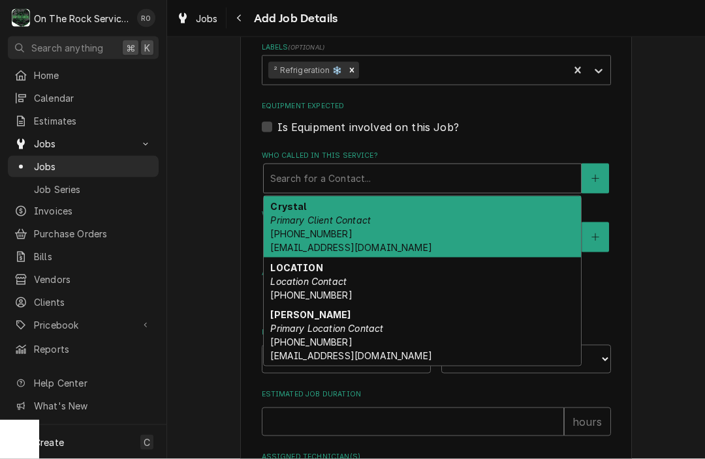
click at [459, 215] on div "Crystal Primary Client Contact (803) 722-0314 dispatch@troubleshooterac.com" at bounding box center [422, 226] width 317 height 61
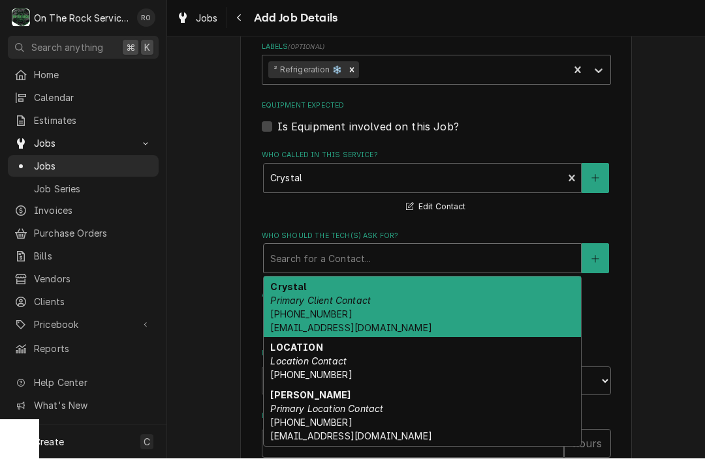
click at [458, 251] on div "Who should the tech(s) ask for?" at bounding box center [422, 258] width 304 height 23
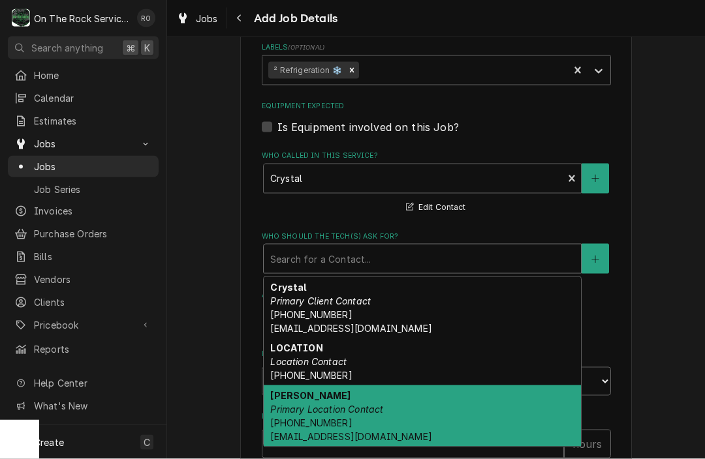
click at [434, 391] on div "Myrol Frazier Primary Location Contact (704) 578-2163 mfrazier@jeremiahsice.com" at bounding box center [422, 416] width 317 height 61
type textarea "x"
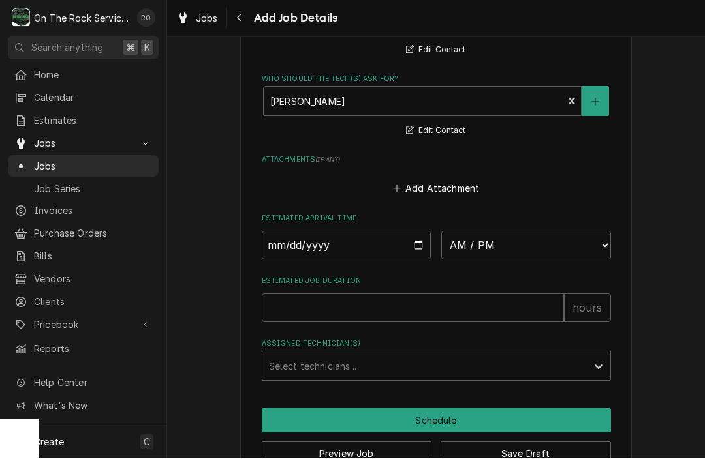
scroll to position [935, 0]
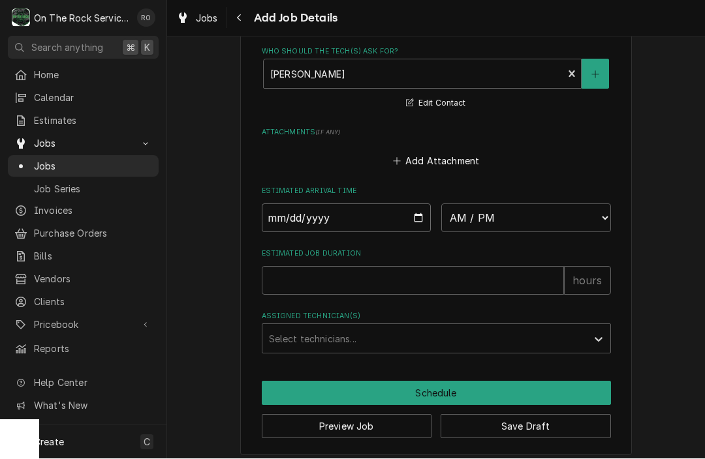
type input "2025-09-29"
click at [359, 204] on input "2025-09-29" at bounding box center [347, 218] width 170 height 29
type textarea "x"
select select "14:00:00"
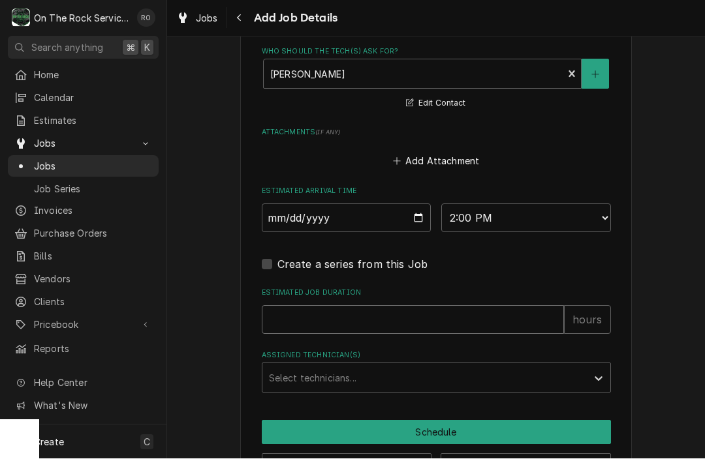
click at [358, 311] on input "Estimated Job Duration" at bounding box center [413, 320] width 302 height 29
type textarea "x"
type input "2"
click at [350, 372] on div "Select technicians..." at bounding box center [424, 379] width 311 height 14
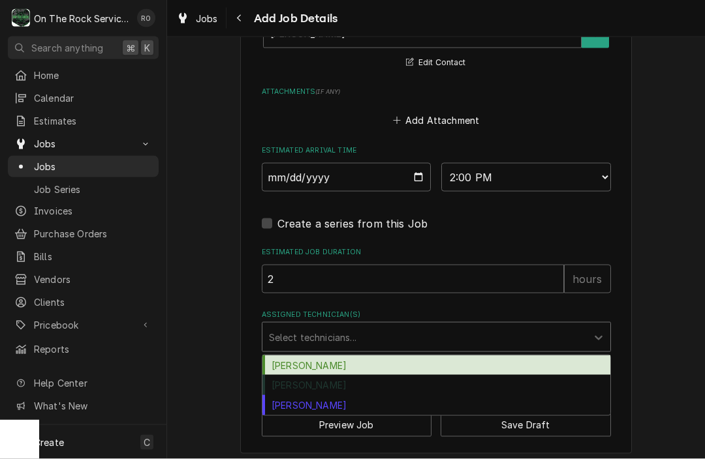
scroll to position [976, 0]
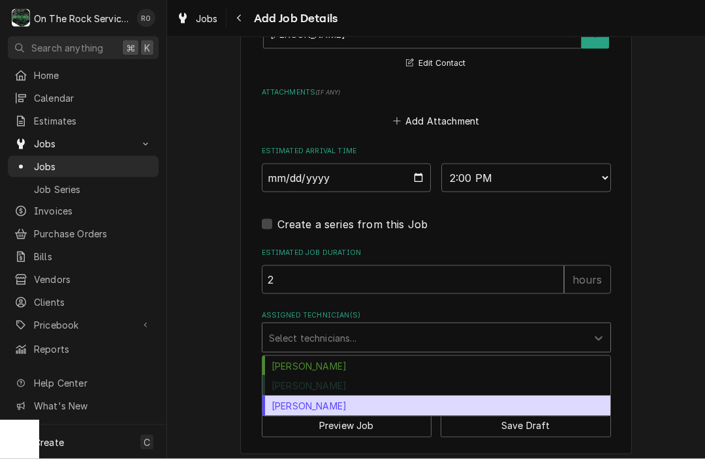
click at [335, 399] on div "Todd Brady" at bounding box center [436, 406] width 348 height 20
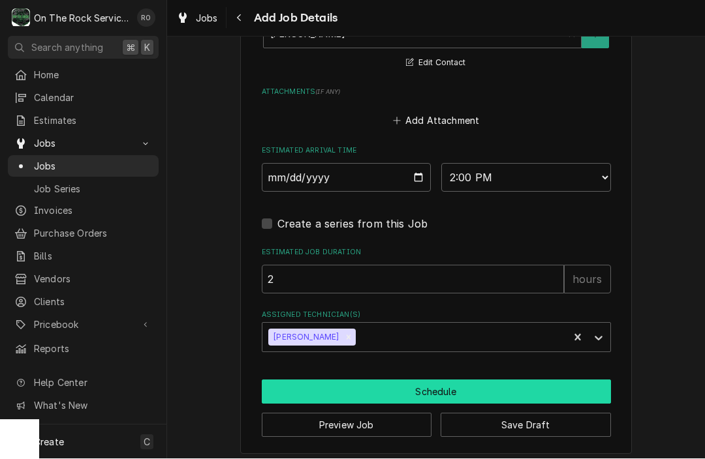
click at [382, 381] on button "Schedule" at bounding box center [436, 392] width 349 height 24
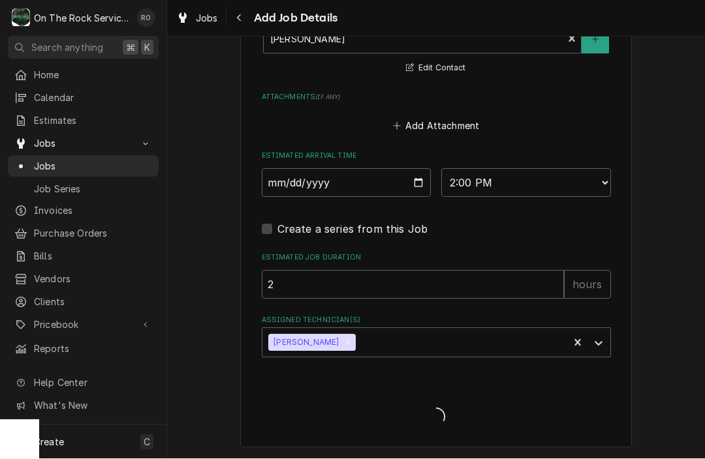
scroll to position [963, 0]
